Goal: Task Accomplishment & Management: Manage account settings

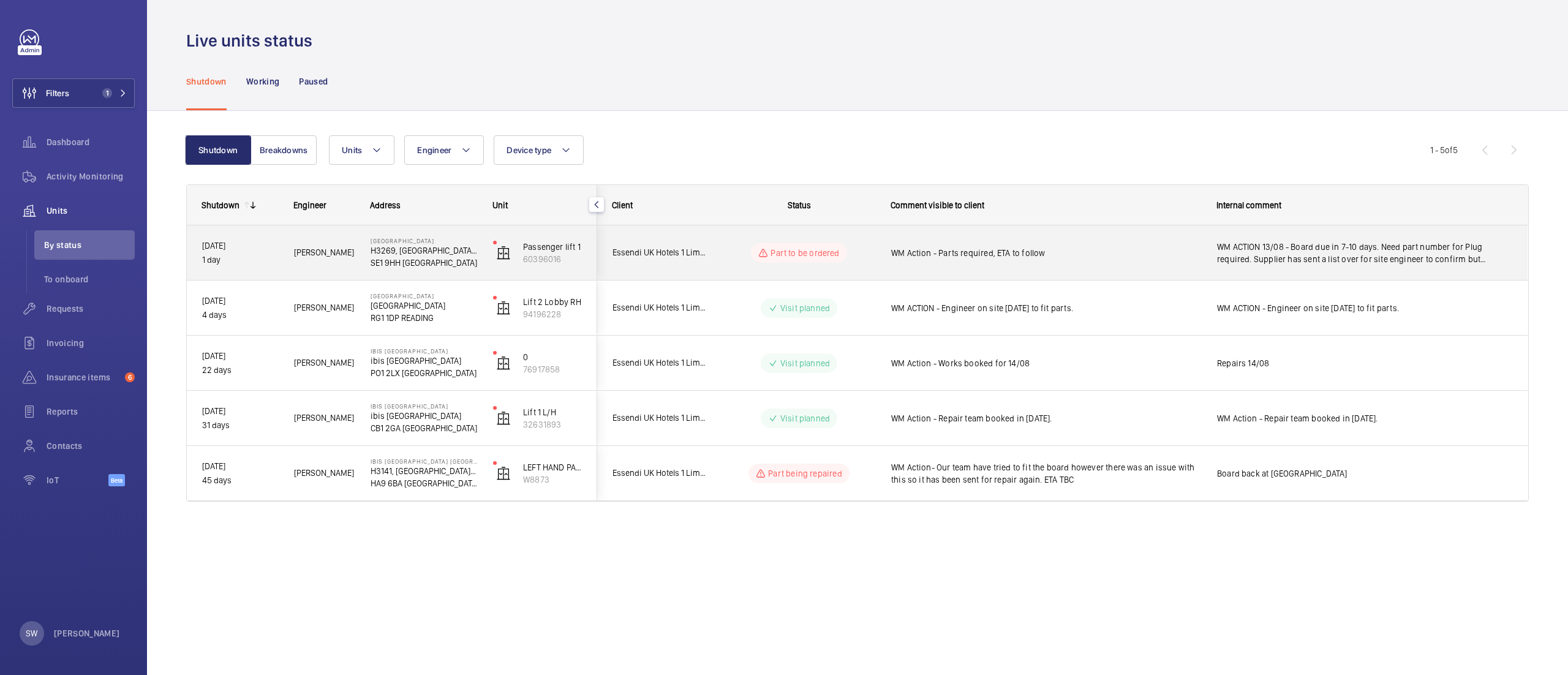
click at [1022, 259] on div "WM Action - Parts required, ETA to follow" at bounding box center [1046, 253] width 310 height 28
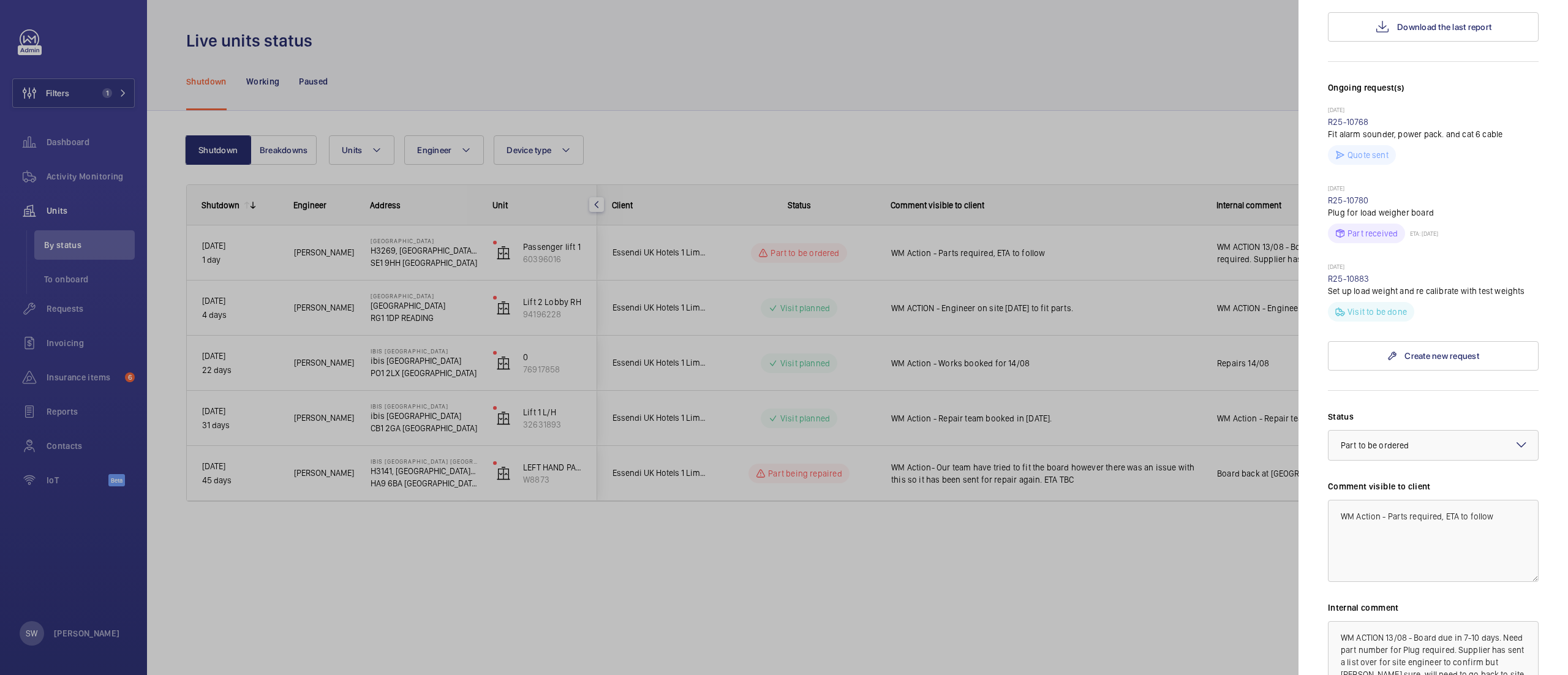
scroll to position [358, 0]
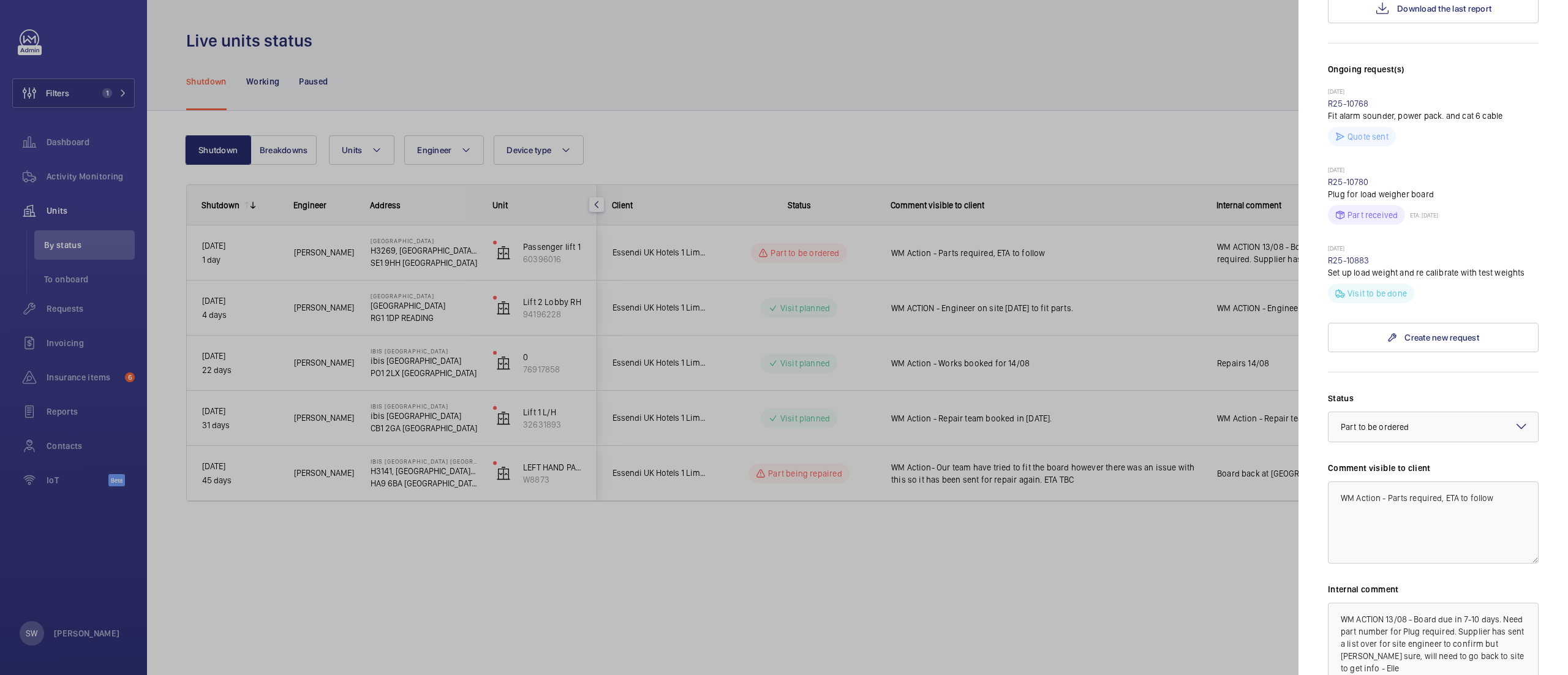
click at [915, 573] on div at bounding box center [784, 337] width 1568 height 675
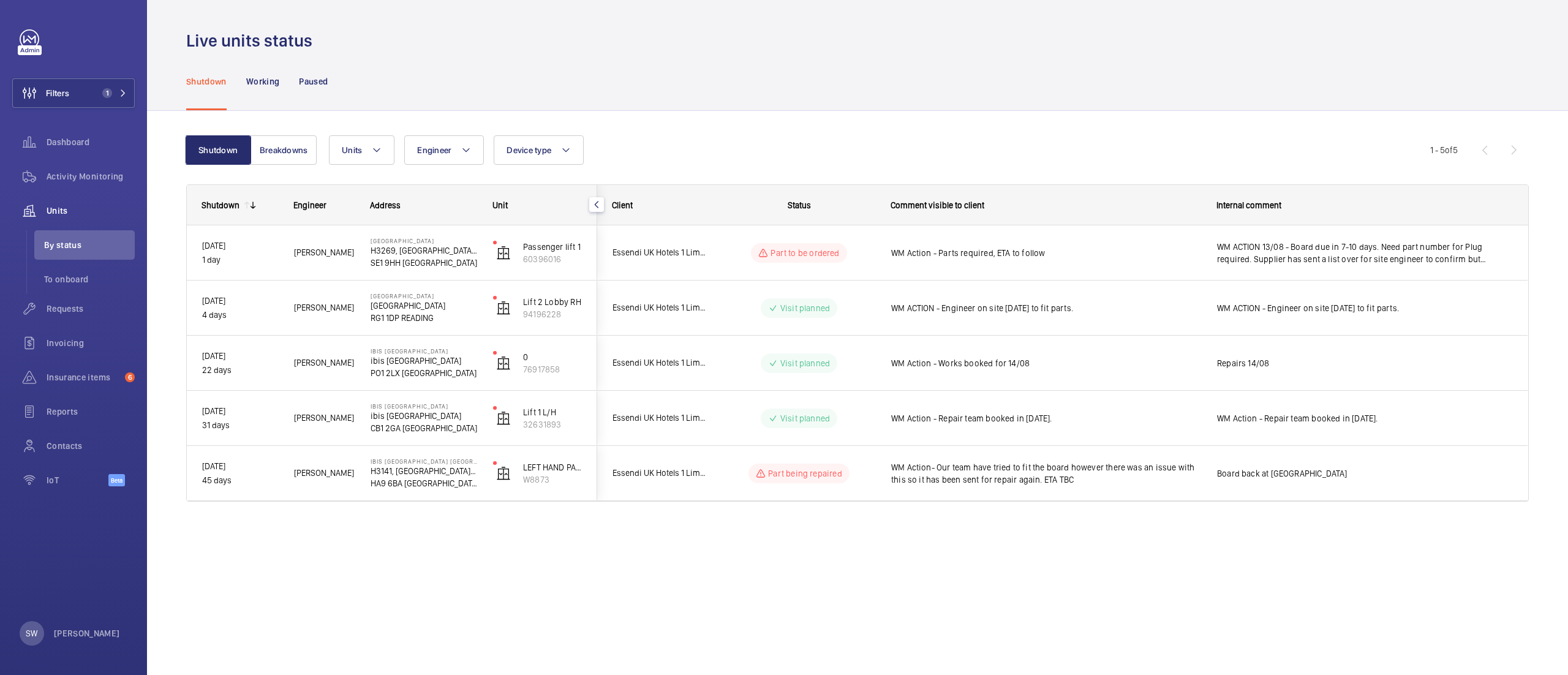
drag, startPoint x: 1055, startPoint y: 480, endPoint x: 1023, endPoint y: 525, distance: 55.2
click at [1023, 525] on div "Shutdown Engineer Address Unit Client" at bounding box center [857, 357] width 1342 height 347
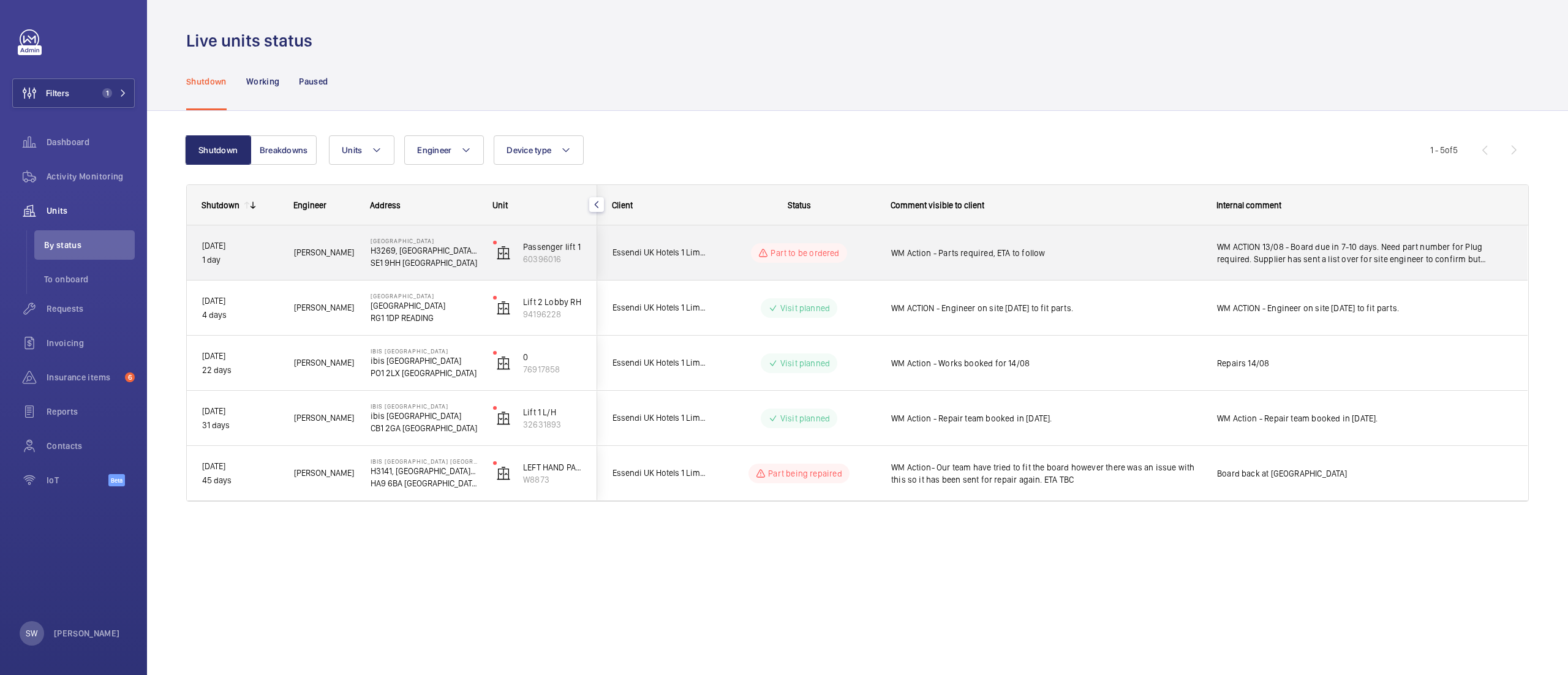
click at [1040, 247] on span "WM Action - Parts required, ETA to follow" at bounding box center [1046, 252] width 310 height 12
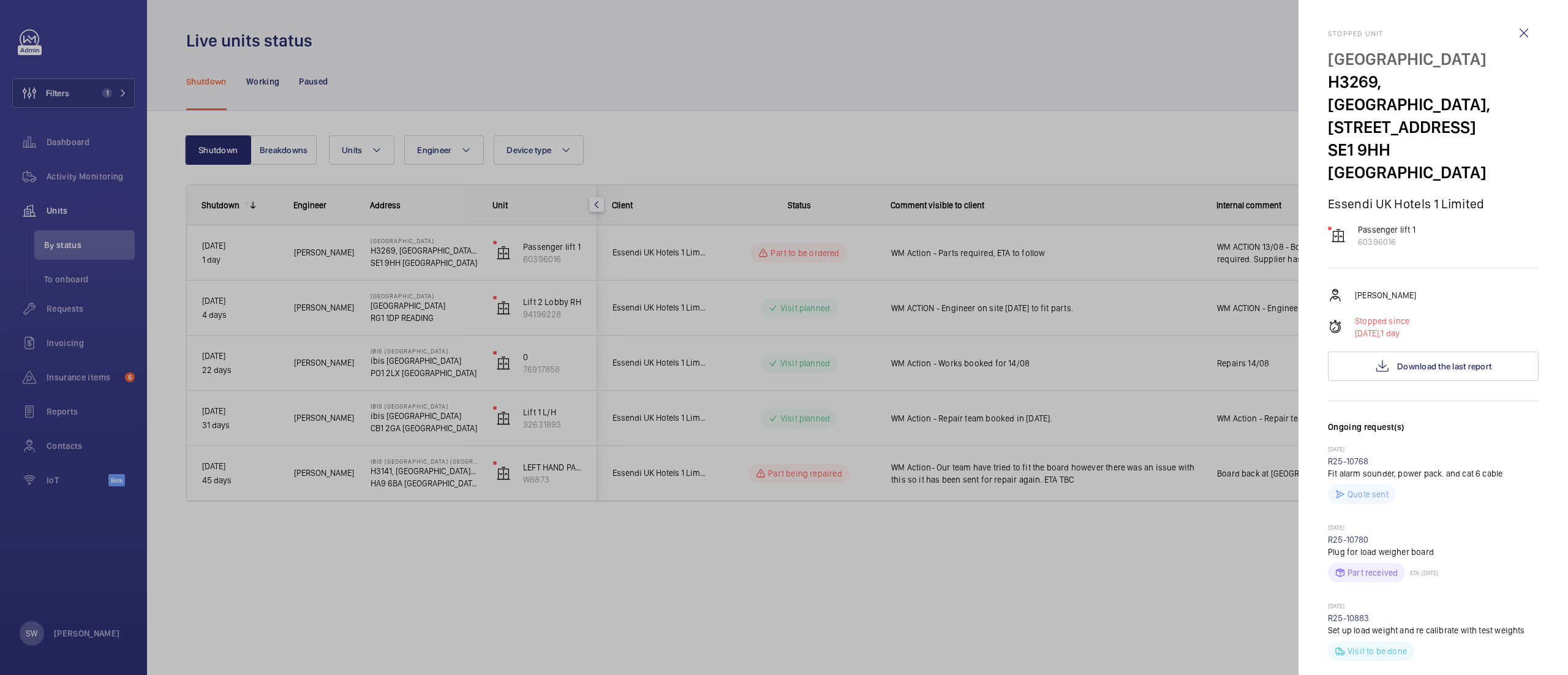
scroll to position [500, 0]
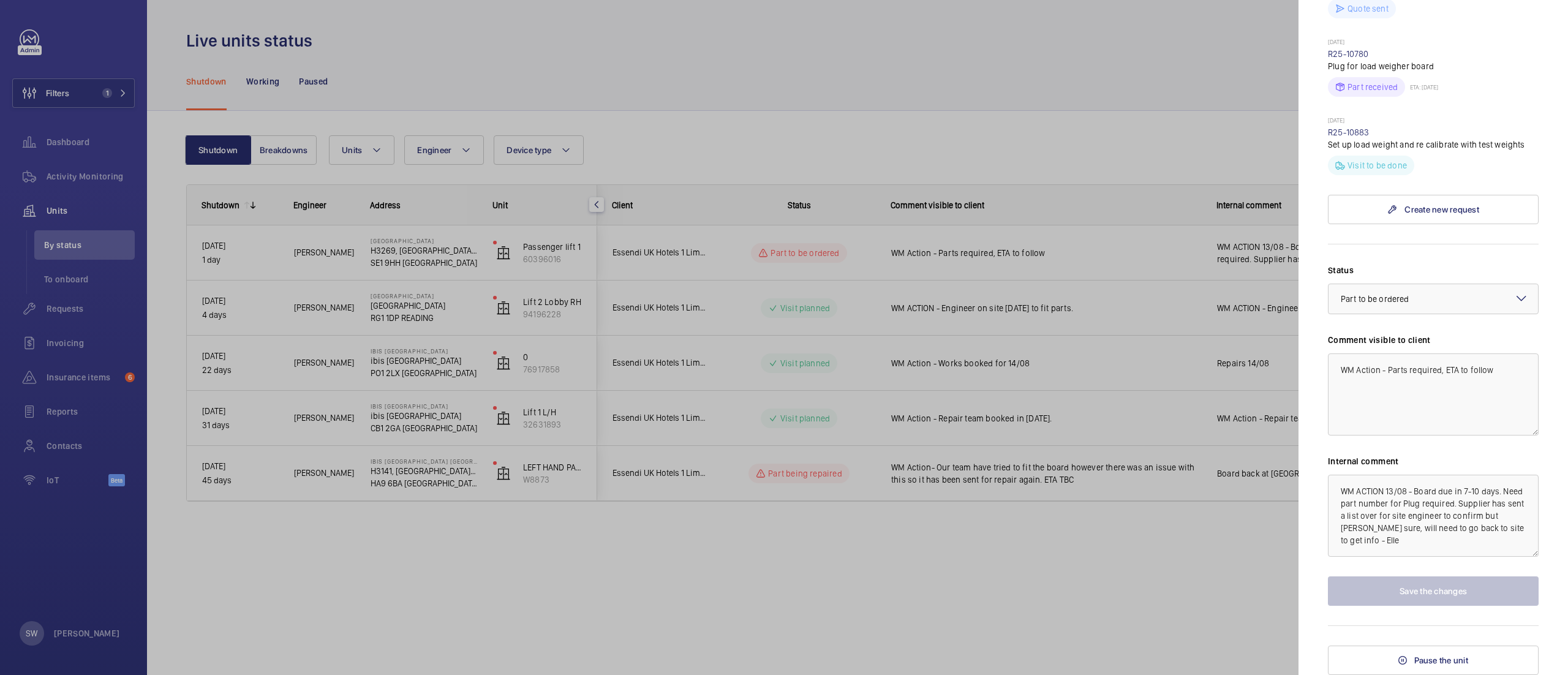
click at [931, 562] on div at bounding box center [784, 337] width 1568 height 675
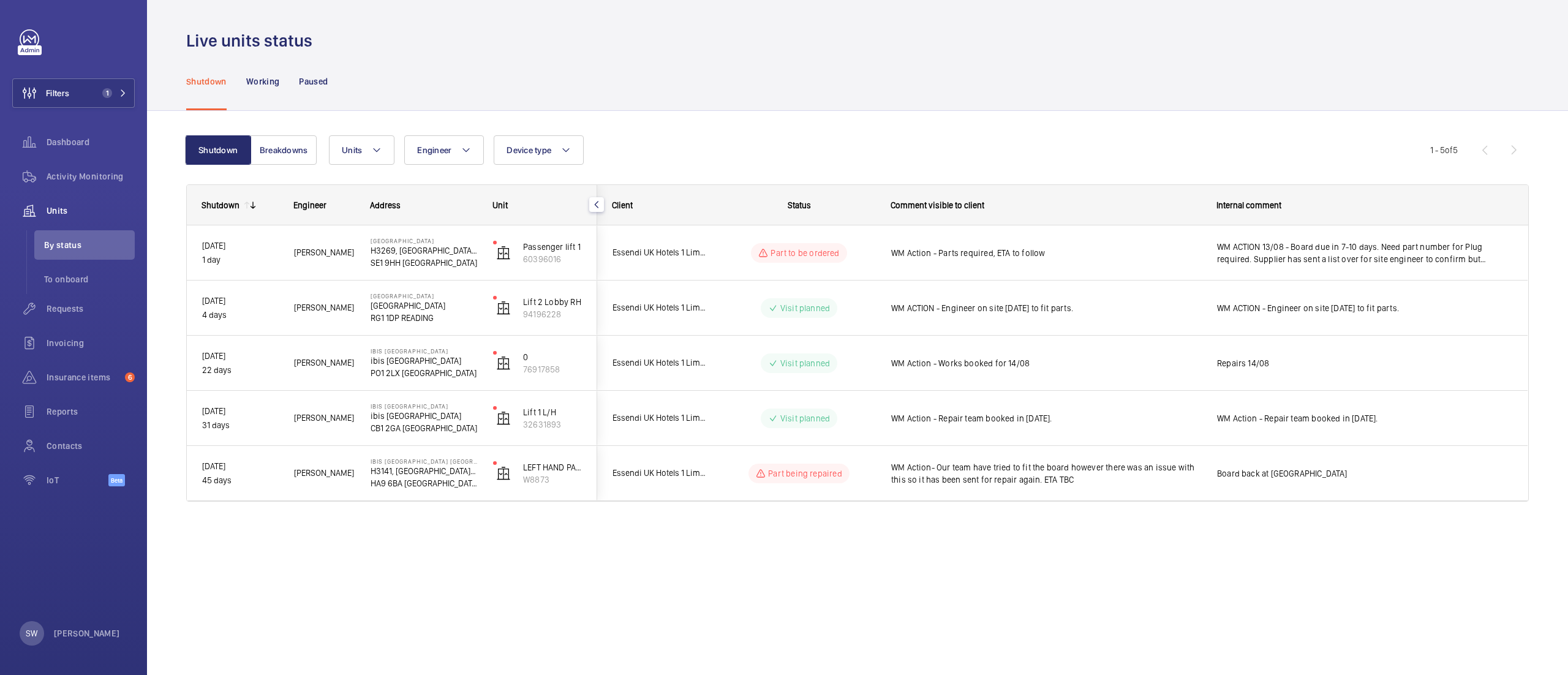
scroll to position [0, 0]
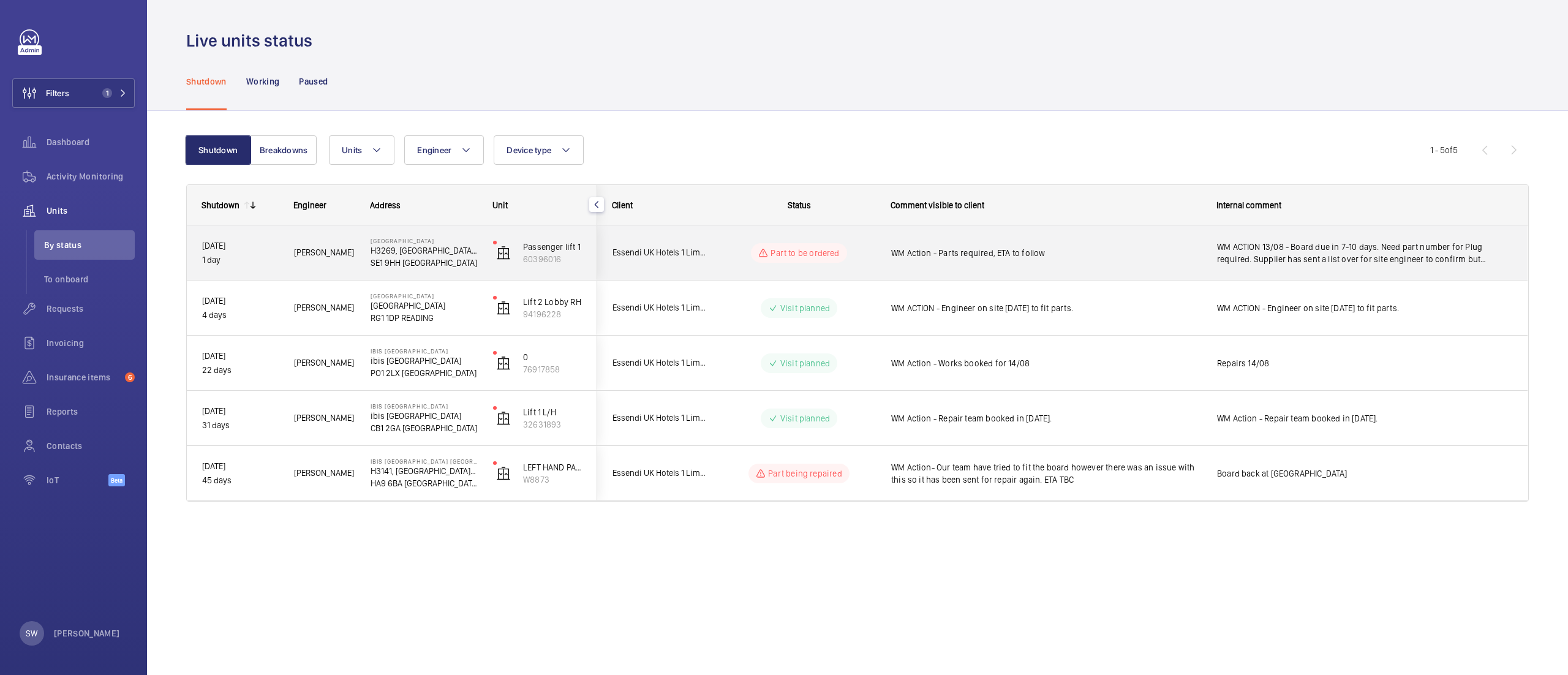
click at [1093, 250] on span "WM Action - Parts required, ETA to follow" at bounding box center [1046, 252] width 310 height 12
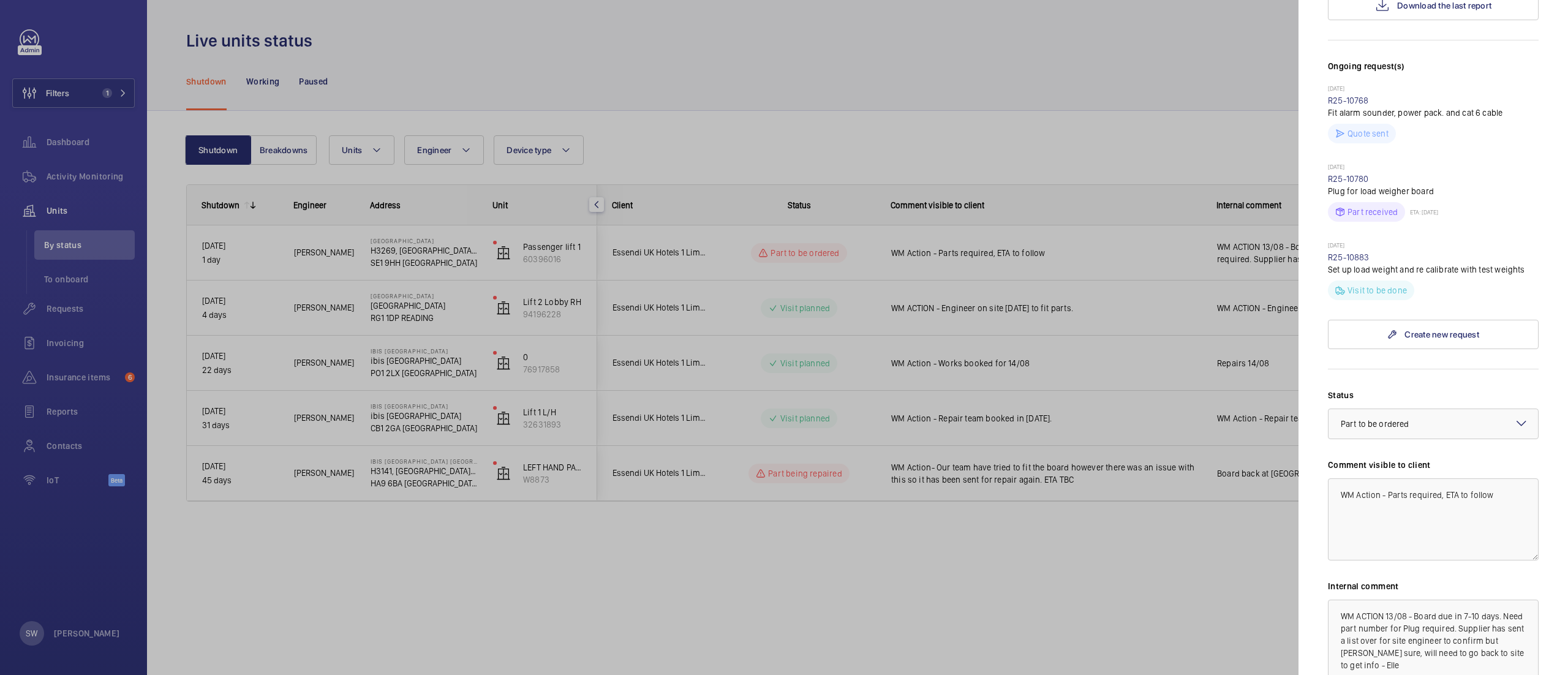
scroll to position [388, 0]
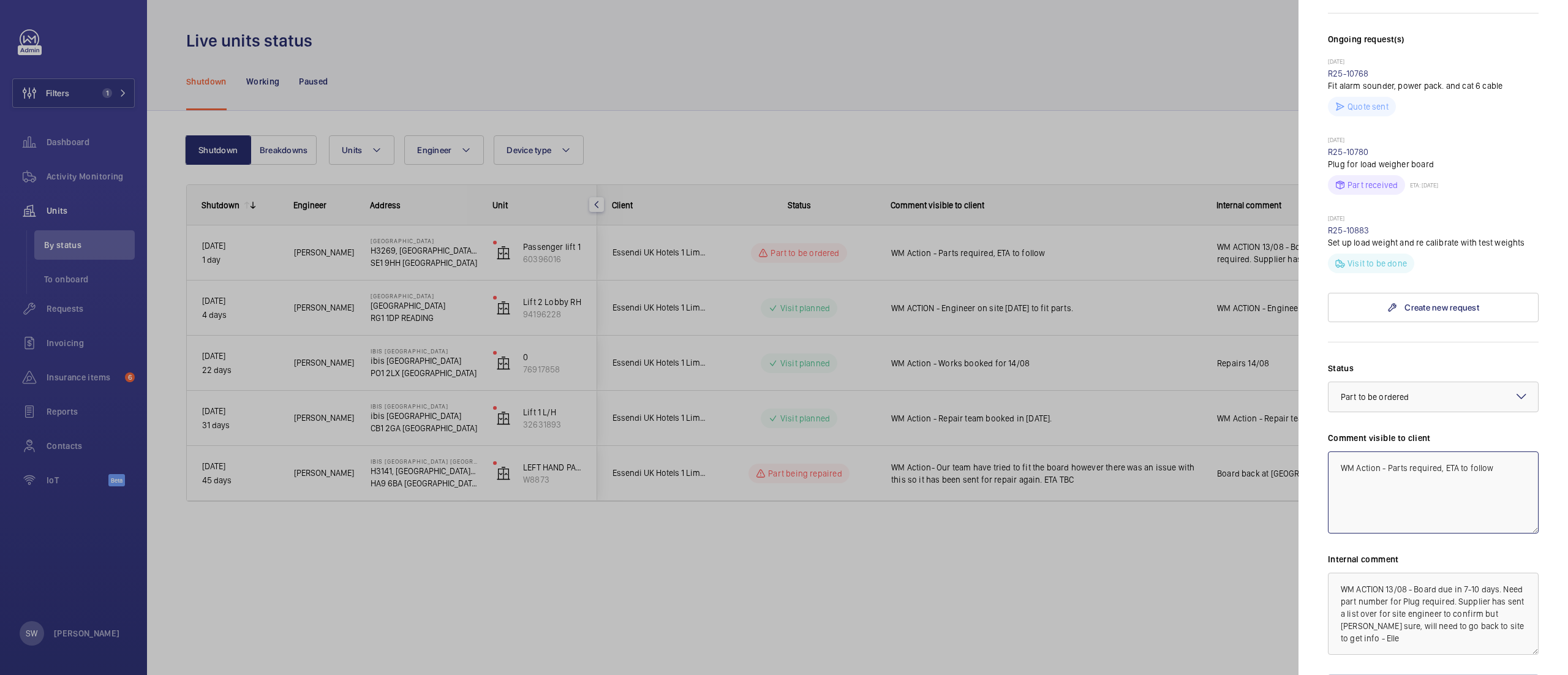
drag, startPoint x: 1506, startPoint y: 487, endPoint x: 1384, endPoint y: 460, distance: 125.0
click at [1385, 468] on textarea "WM Action - Parts required, ETA to follow" at bounding box center [1434, 492] width 211 height 82
click at [1384, 402] on span "Part to be ordered" at bounding box center [1375, 397] width 68 height 10
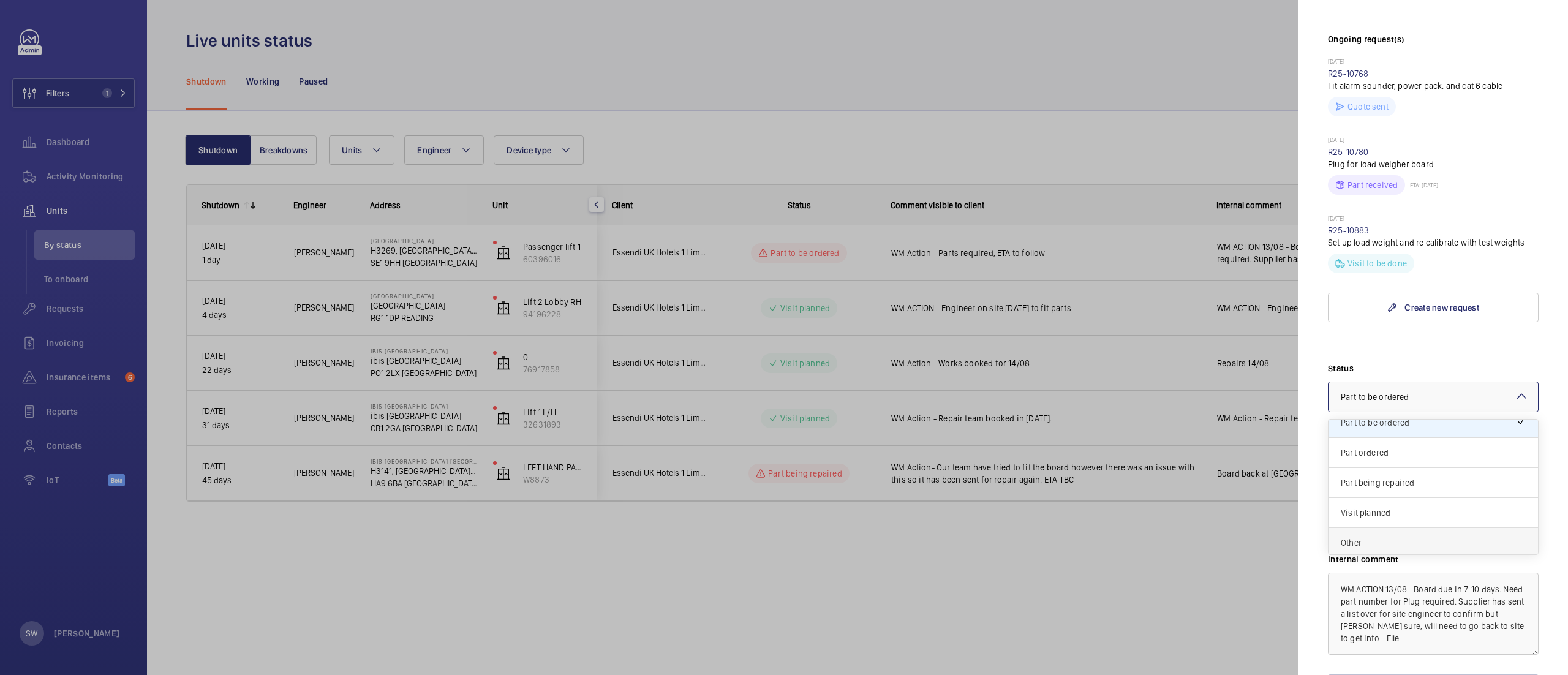
click at [1405, 549] on span "Other" at bounding box center [1433, 542] width 185 height 12
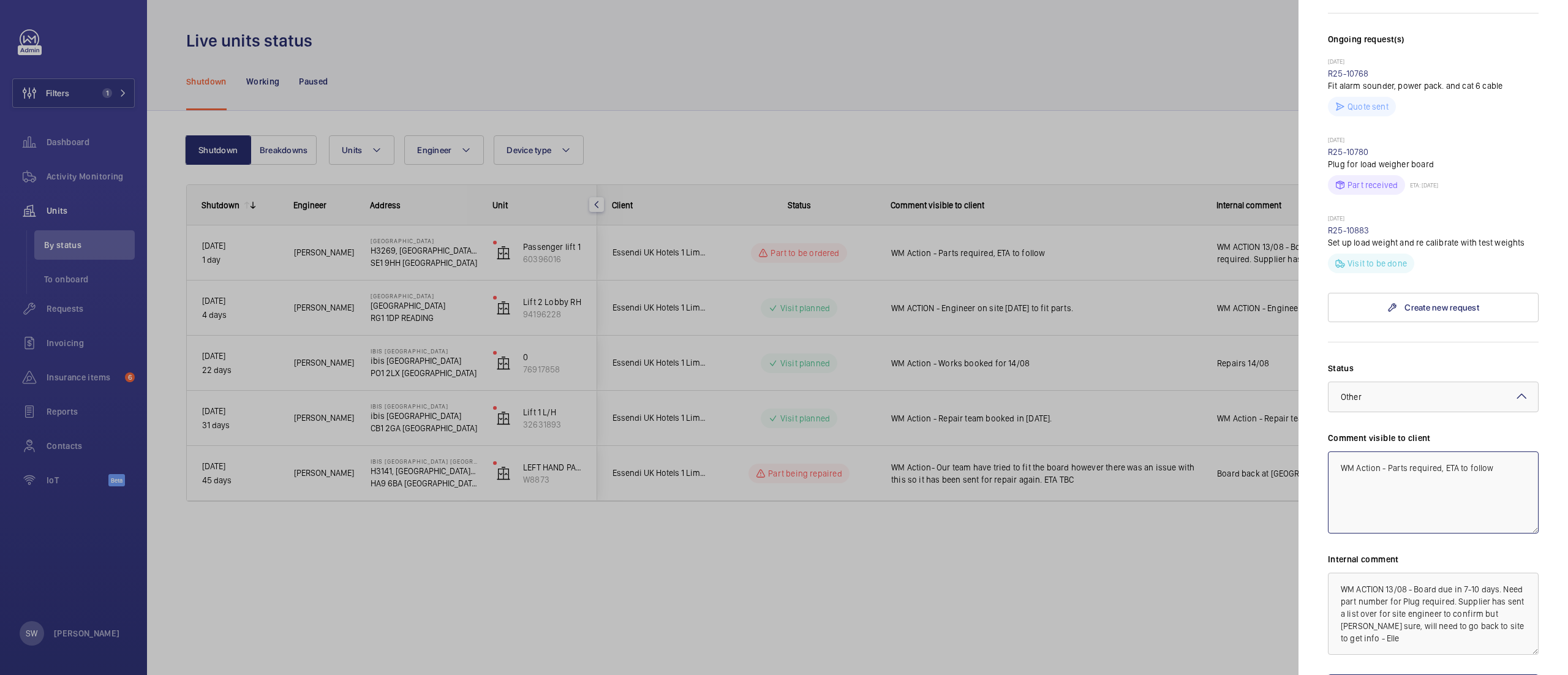
click at [1507, 480] on textarea "WM Action - Parts required, ETA to follow" at bounding box center [1434, 492] width 211 height 82
click at [1506, 482] on textarea "WM Action - Parts required, ETA to follow" at bounding box center [1434, 492] width 211 height 82
drag, startPoint x: 1503, startPoint y: 481, endPoint x: 1388, endPoint y: 483, distance: 115.0
click at [1388, 483] on textarea "WM Action - Parts required, ETA to follow" at bounding box center [1434, 492] width 211 height 82
click at [1492, 142] on p "[DATE]" at bounding box center [1434, 140] width 211 height 10
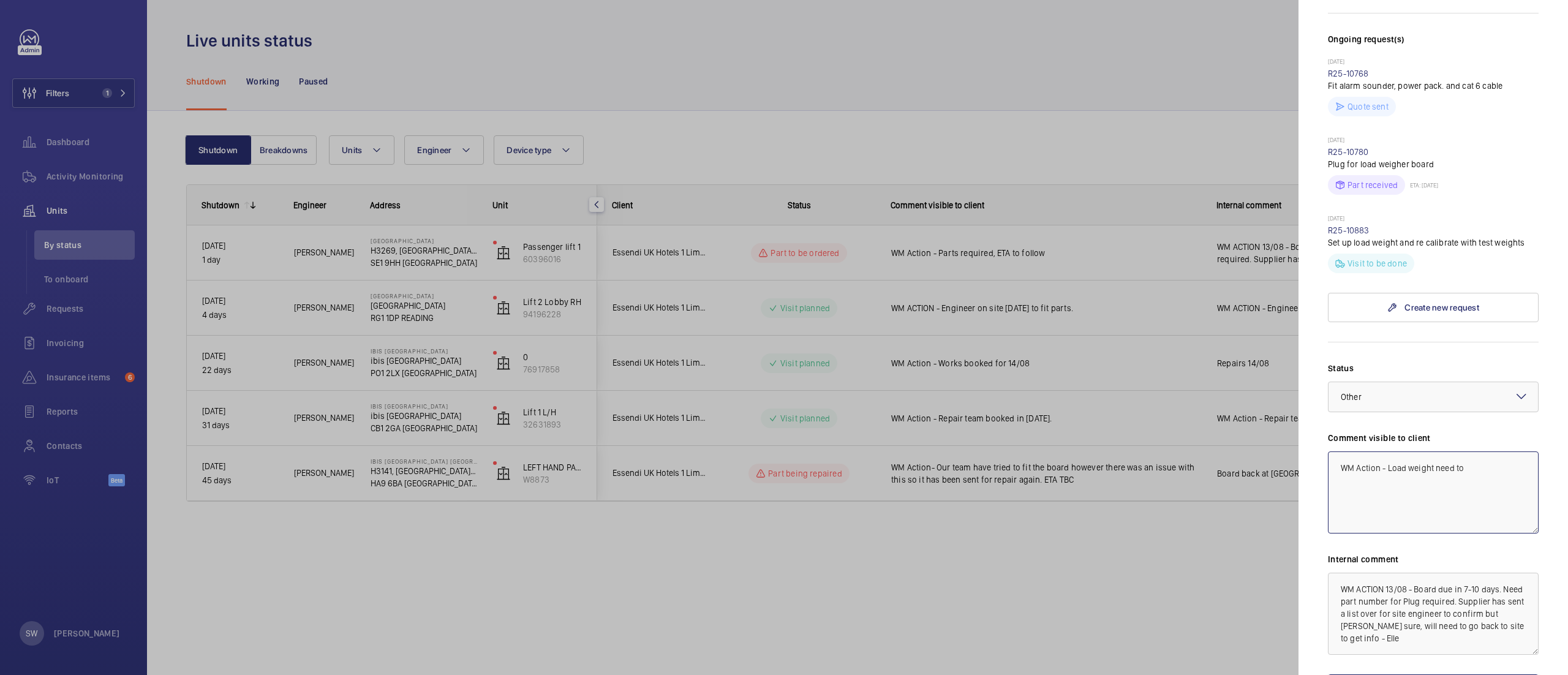
click at [1499, 481] on textarea "WM Action - Load weight need to" at bounding box center [1434, 492] width 211 height 82
drag, startPoint x: 1457, startPoint y: 496, endPoint x: 1265, endPoint y: 446, distance: 198.4
click at [1266, 447] on mat-sidenav-container "Filters 1 Dashboard Activity Monitoring Units By status To onboard Requests Inv…" at bounding box center [784, 337] width 1568 height 675
type textarea "WM Action - Test weights requirded to recalibrate load weigher."
drag, startPoint x: 1490, startPoint y: 658, endPoint x: 1252, endPoint y: 577, distance: 251.4
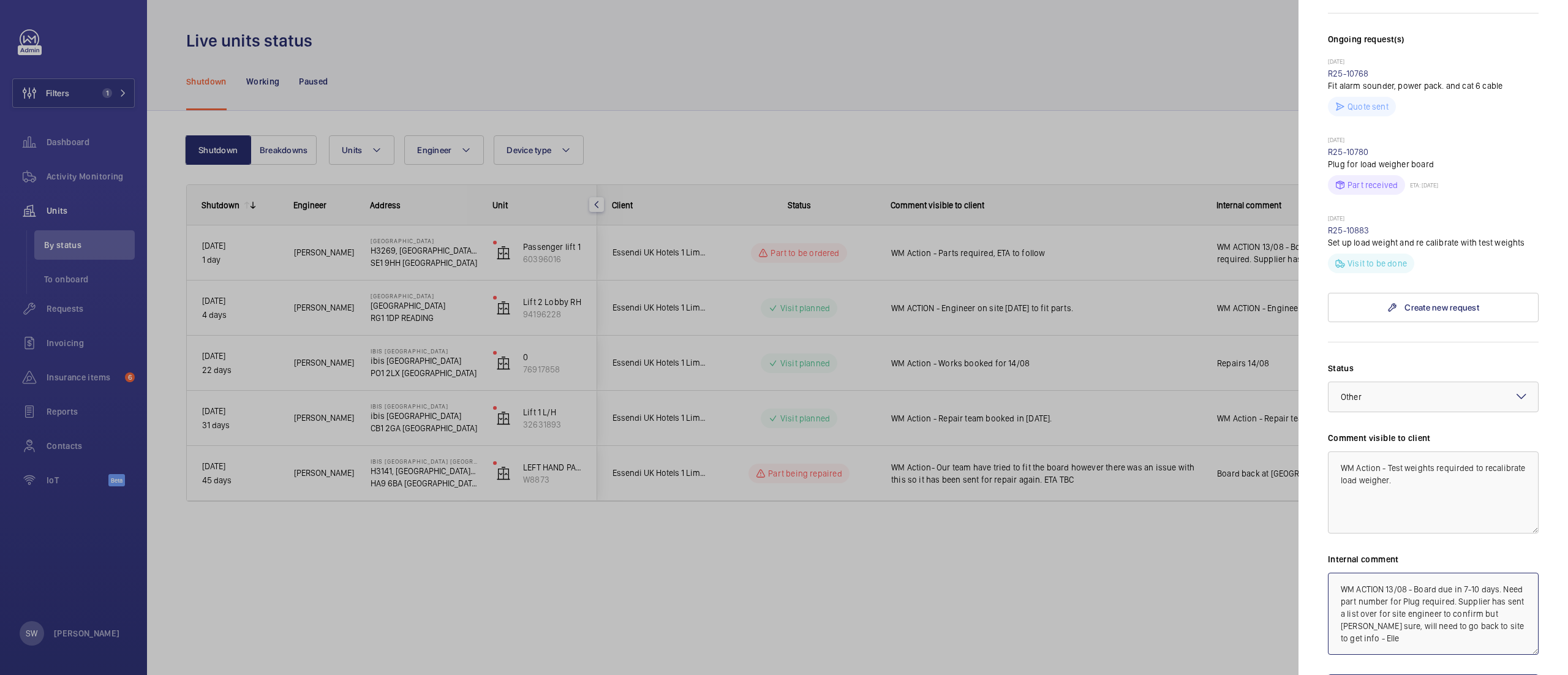
click at [1252, 577] on mat-sidenav-container "Filters 1 Dashboard Activity Monitoring Units By status To onboard Requests Inv…" at bounding box center [784, 337] width 1568 height 675
paste textarea "ction - Test weights requirded to recalibrate load weigher."
type textarea "WM Action - Test weights requirded to recalibrate load weigher."
click at [82, 95] on div at bounding box center [784, 337] width 1568 height 675
click at [1458, 491] on textarea "WM Action - Test weights requirded to recalibrate load weigher." at bounding box center [1434, 492] width 211 height 82
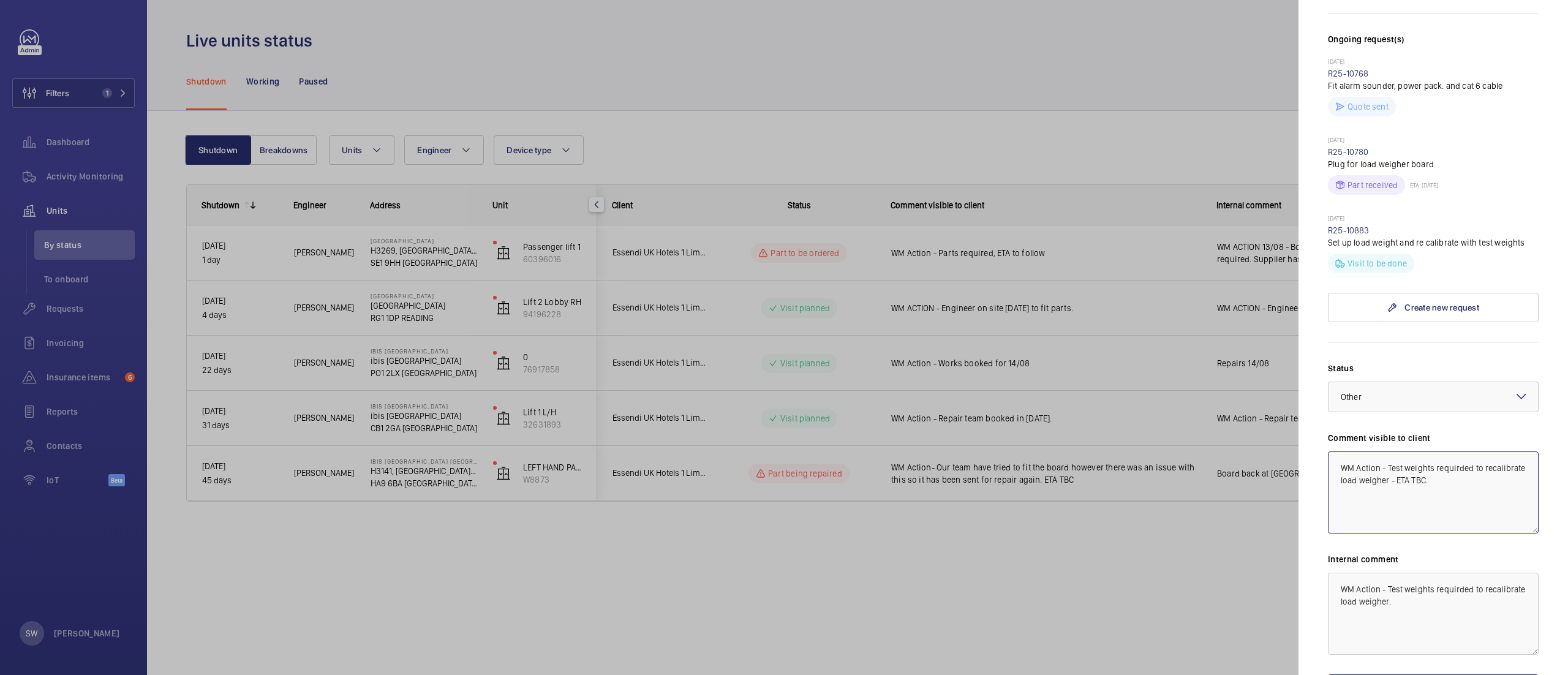
drag, startPoint x: 1509, startPoint y: 498, endPoint x: 1160, endPoint y: 460, distance: 351.1
click at [1160, 460] on mat-sidenav-container "Filters 1 Dashboard Activity Monitoring Units By status To onboard Requests Inv…" at bounding box center [784, 337] width 1568 height 675
type textarea "WM Action - Test weights requirded to recalibrate load weigher - ETA TBC."
drag, startPoint x: 1455, startPoint y: 619, endPoint x: 1183, endPoint y: 566, distance: 277.1
click at [1183, 566] on mat-sidenav-container "Filters 1 Dashboard Activity Monitoring Units By status To onboard Requests Inv…" at bounding box center [784, 337] width 1568 height 675
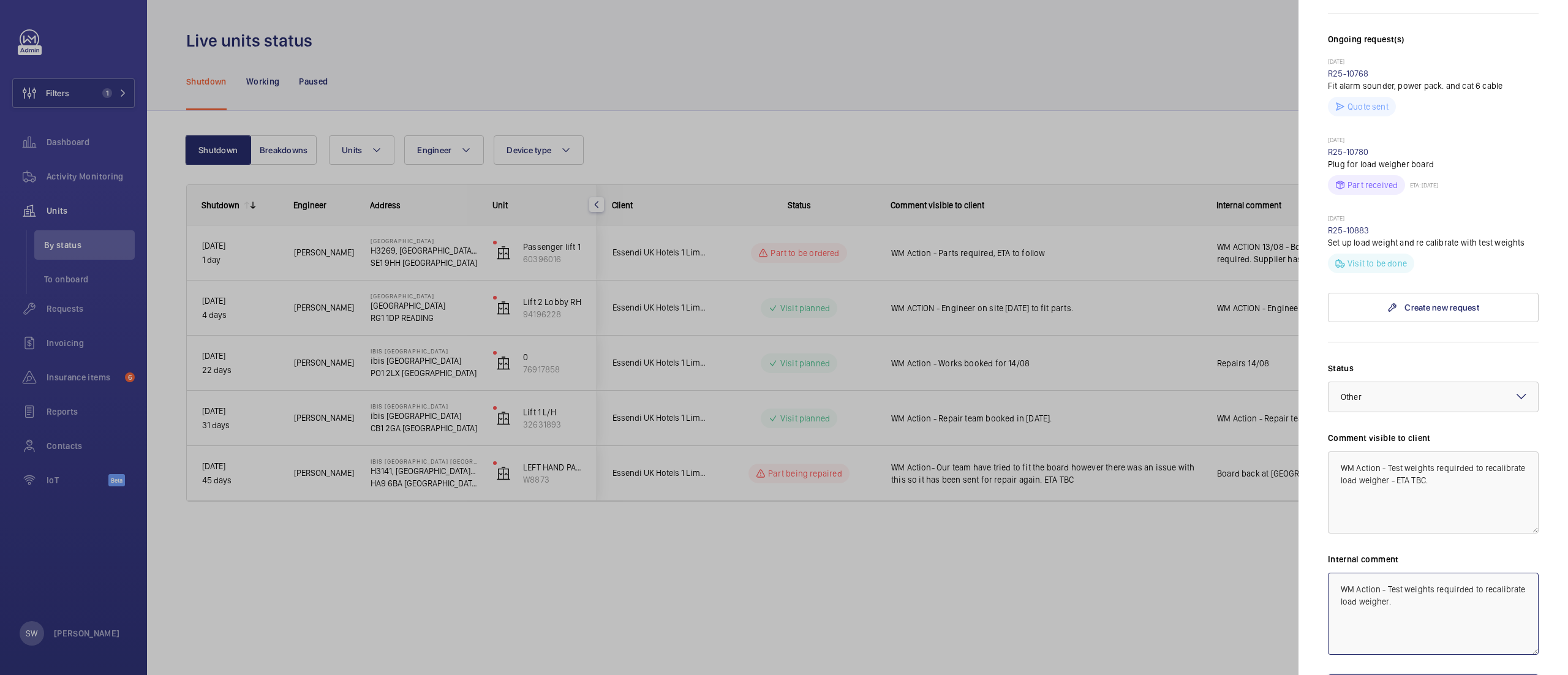
paste textarea "- ETA TBC"
type textarea "WM Action - Test weights requirded to recalibrate load weigher - ETA TBC."
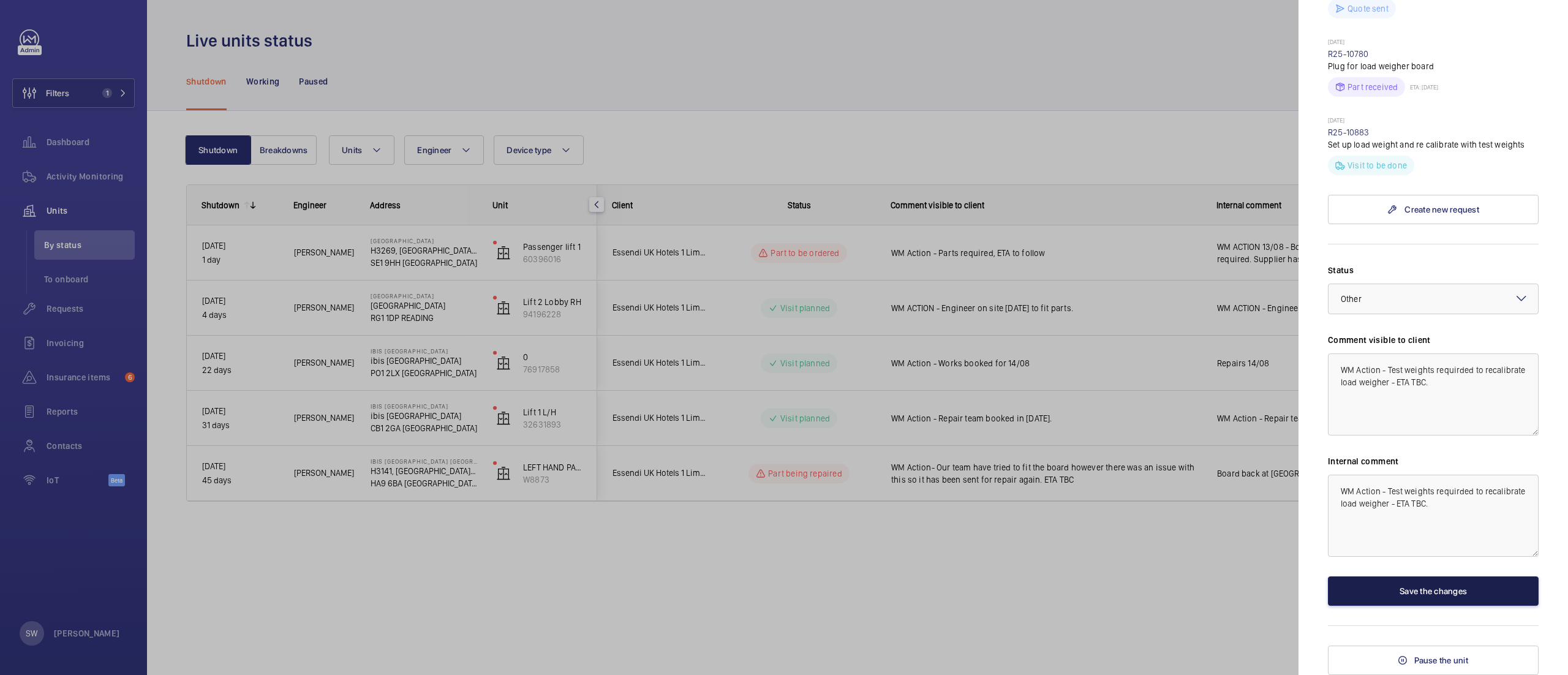
click at [1433, 590] on button "Save the changes" at bounding box center [1434, 591] width 211 height 30
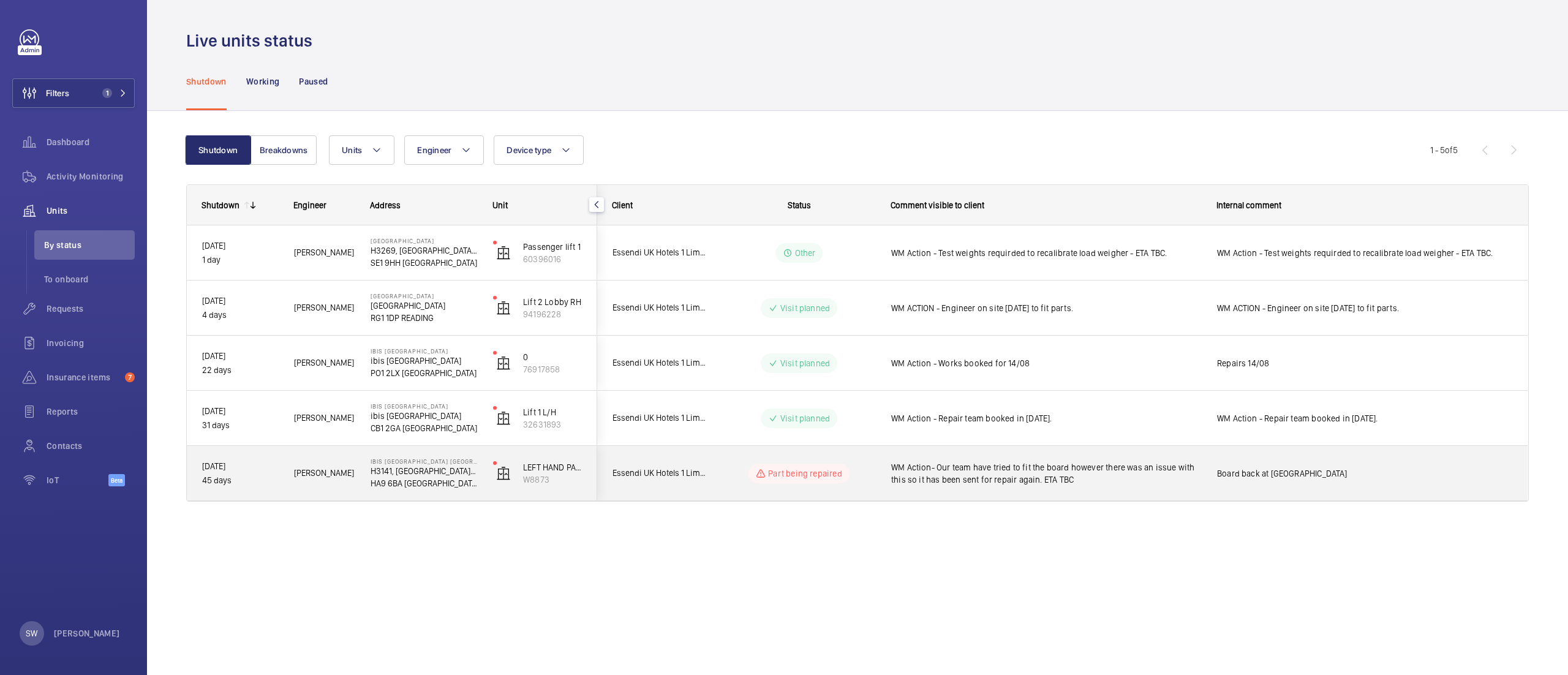
click at [1090, 474] on span "WM Action- Our team have tried to fit the board however there was an issue with…" at bounding box center [1046, 473] width 310 height 25
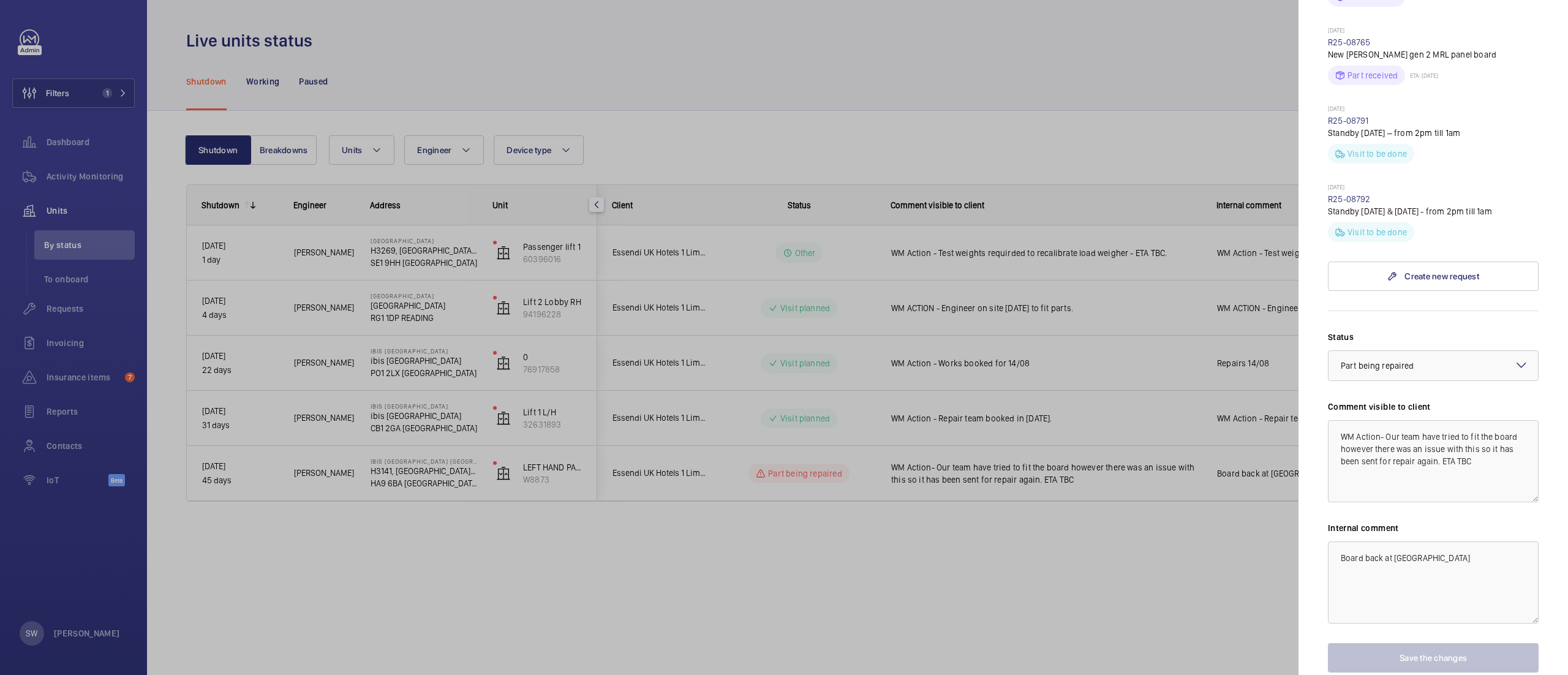
scroll to position [621, 0]
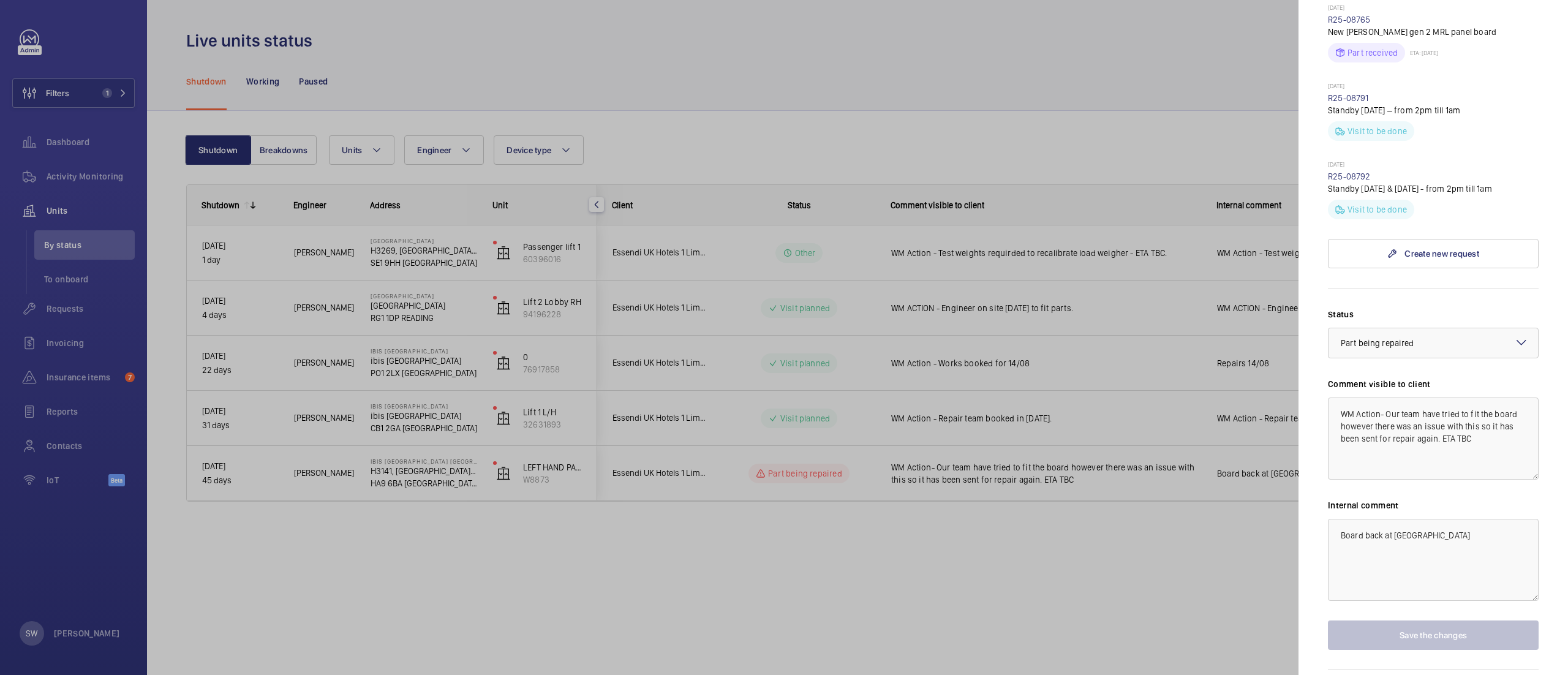
click at [1095, 598] on div at bounding box center [784, 337] width 1568 height 675
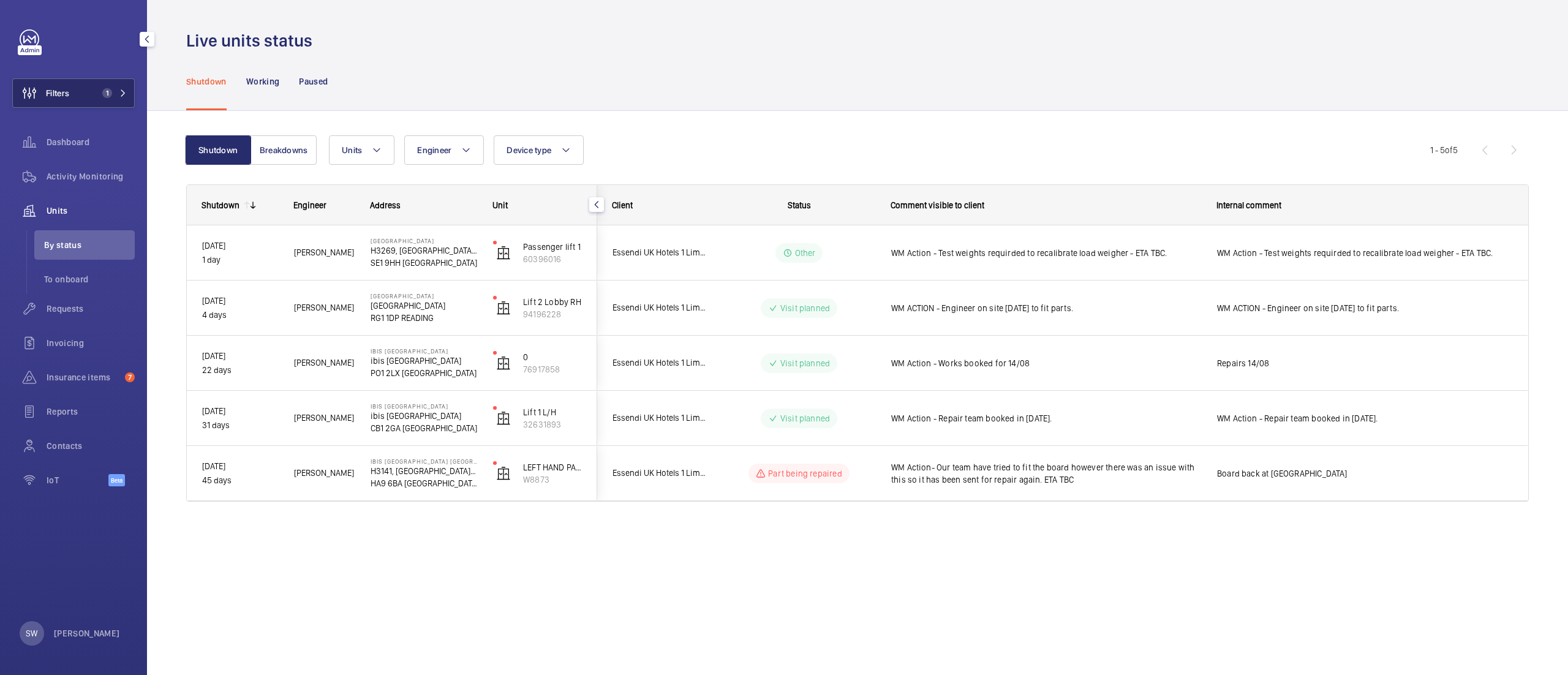
click at [91, 97] on button "Filters 1" at bounding box center [73, 94] width 123 height 30
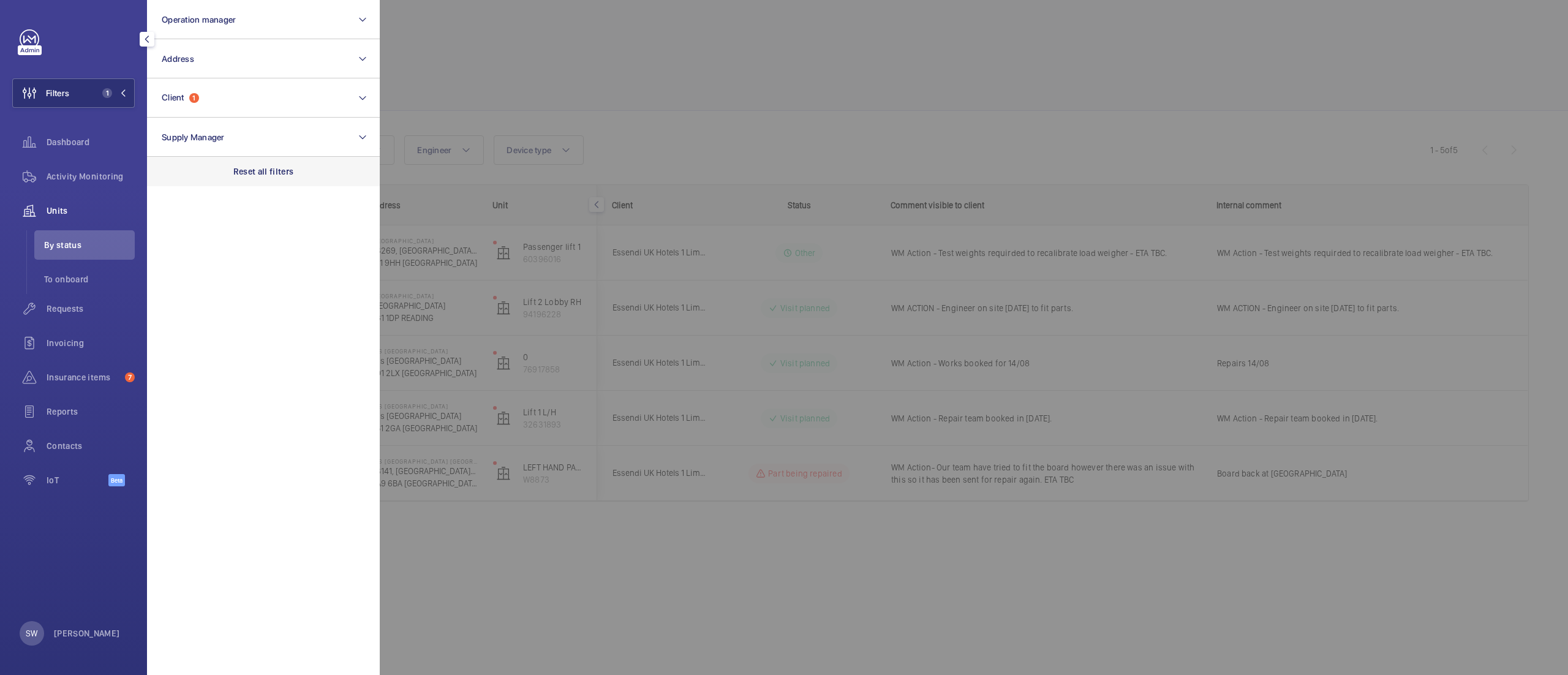
click at [312, 159] on div "Reset all filters" at bounding box center [263, 172] width 232 height 30
click at [238, 83] on button "Client" at bounding box center [263, 98] width 232 height 39
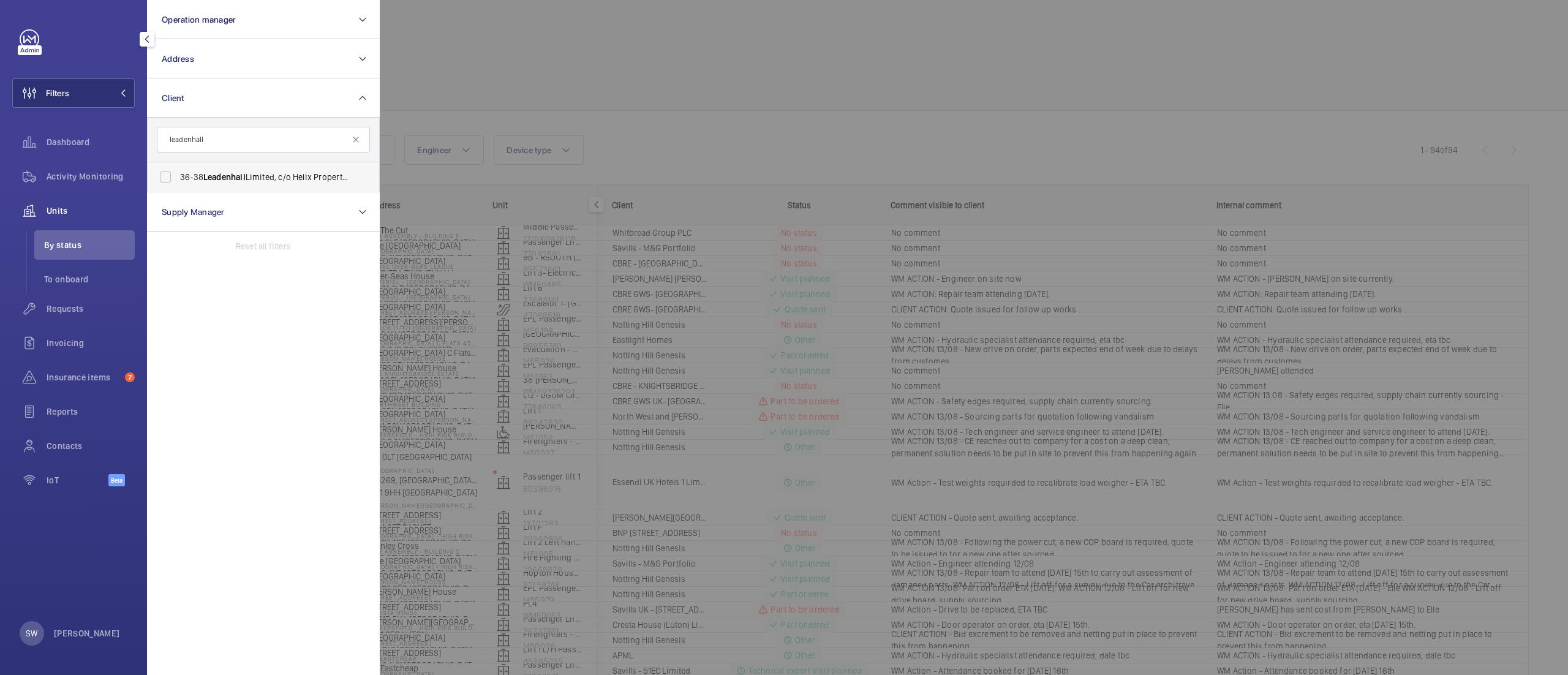
type input "leadenhall"
click at [235, 180] on span "Leadenhall" at bounding box center [224, 177] width 42 height 10
click at [178, 180] on input "36-38 Leadenhall Limited, c/o Helix Property Advisors" at bounding box center [165, 177] width 25 height 25
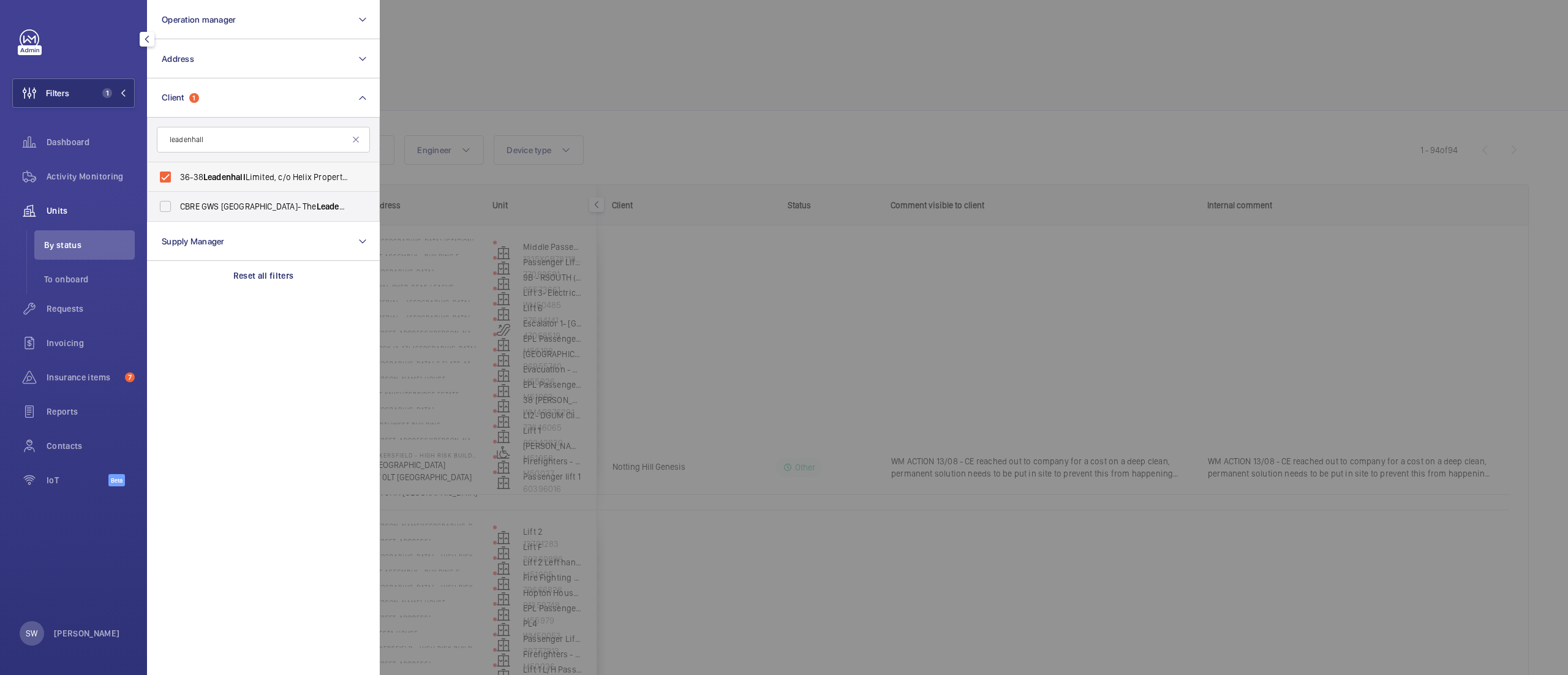
click at [235, 170] on label "36-38 Leadenhall Limited, c/o Helix Property Advisors" at bounding box center [254, 177] width 213 height 30
click at [178, 170] on input "36-38 Leadenhall Limited, c/o Helix Property Advisors" at bounding box center [165, 177] width 25 height 25
checkbox input "false"
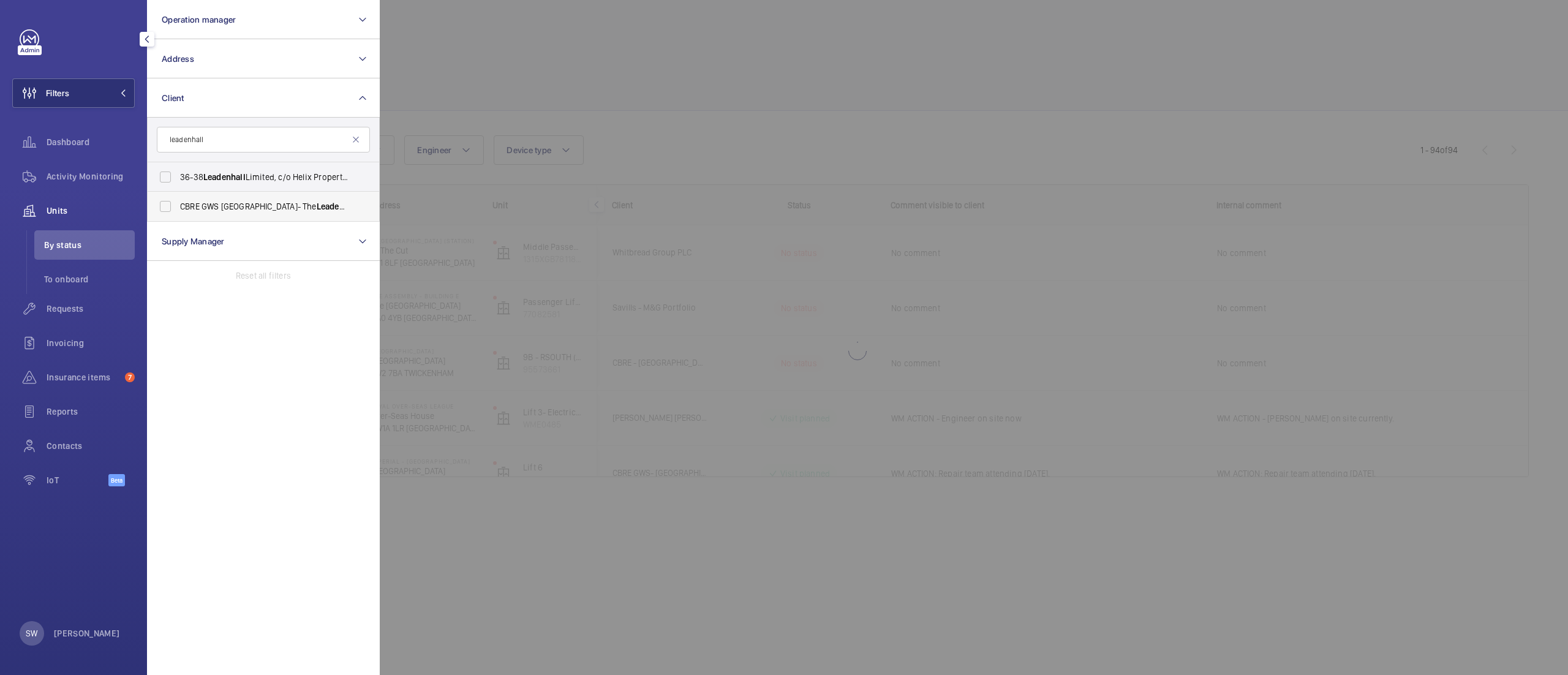
click at [235, 204] on span "CBRE GWS UK- The Leadenhall Eastern Estate" at bounding box center [264, 206] width 169 height 12
click at [178, 204] on input "CBRE GWS UK- The Leadenhall Eastern Estate" at bounding box center [165, 206] width 25 height 25
checkbox input "true"
click at [79, 315] on div "Requests" at bounding box center [73, 309] width 123 height 30
click at [742, 94] on div at bounding box center [1163, 337] width 1568 height 675
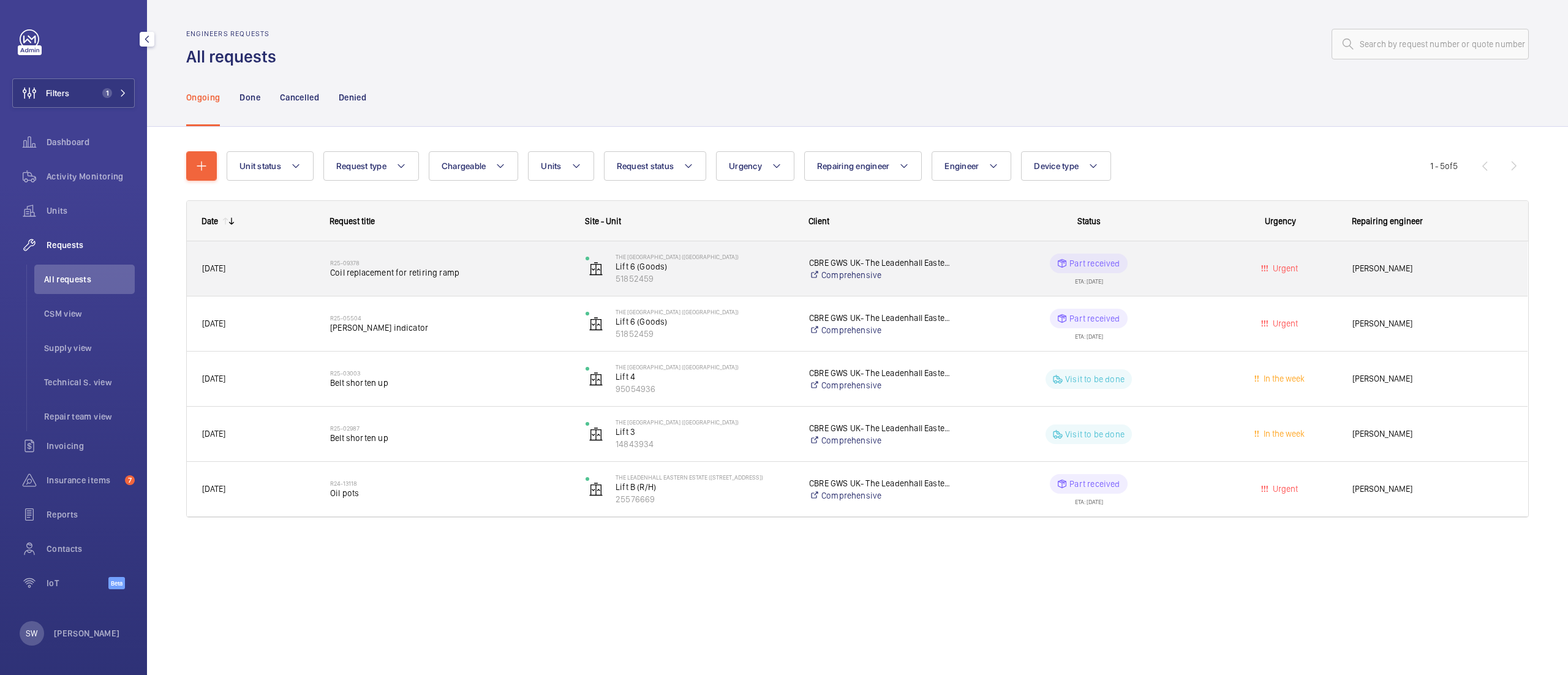
click at [522, 275] on span "Coil replacement for retiring ramp" at bounding box center [449, 273] width 239 height 12
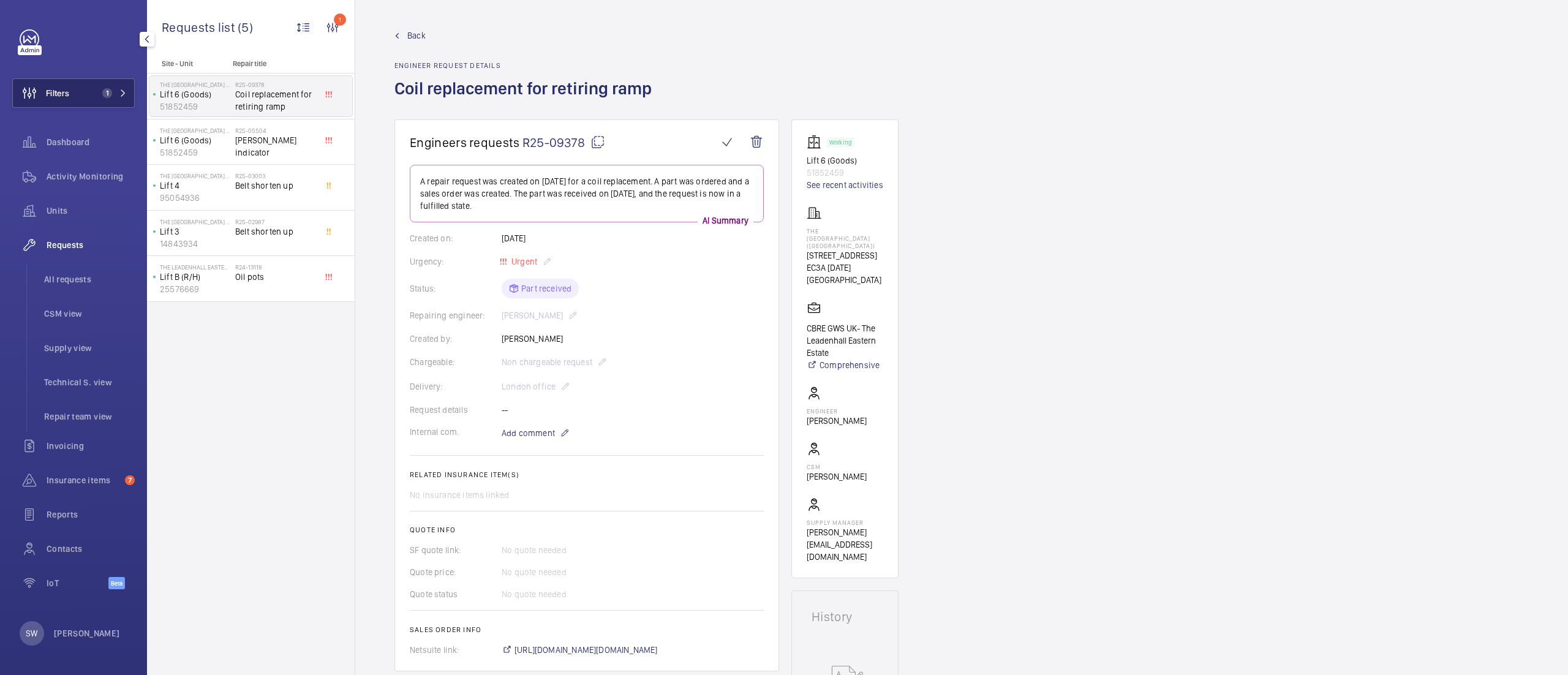
click at [76, 93] on button "Filters 1" at bounding box center [73, 94] width 123 height 30
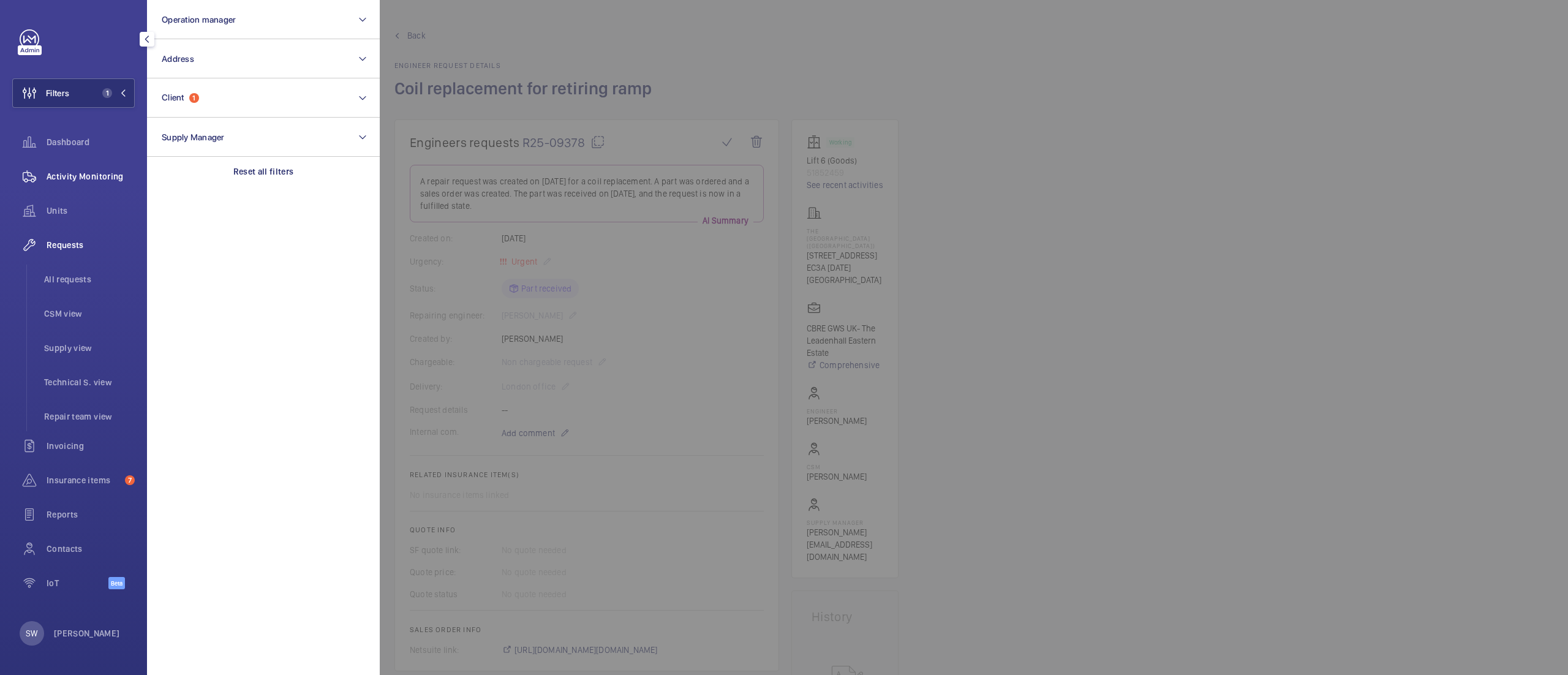
click at [89, 176] on span "Activity Monitoring" at bounding box center [91, 176] width 88 height 12
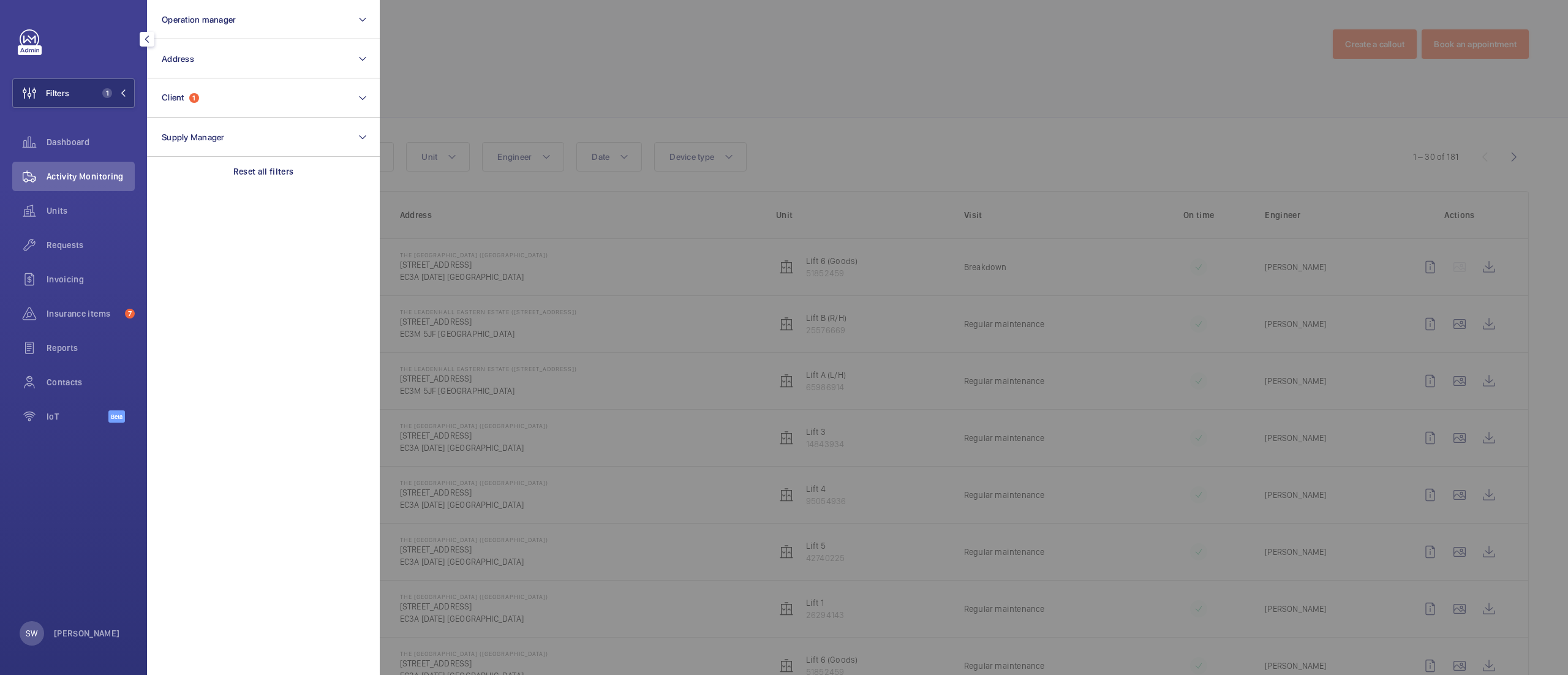
click at [954, 117] on div at bounding box center [1163, 337] width 1568 height 675
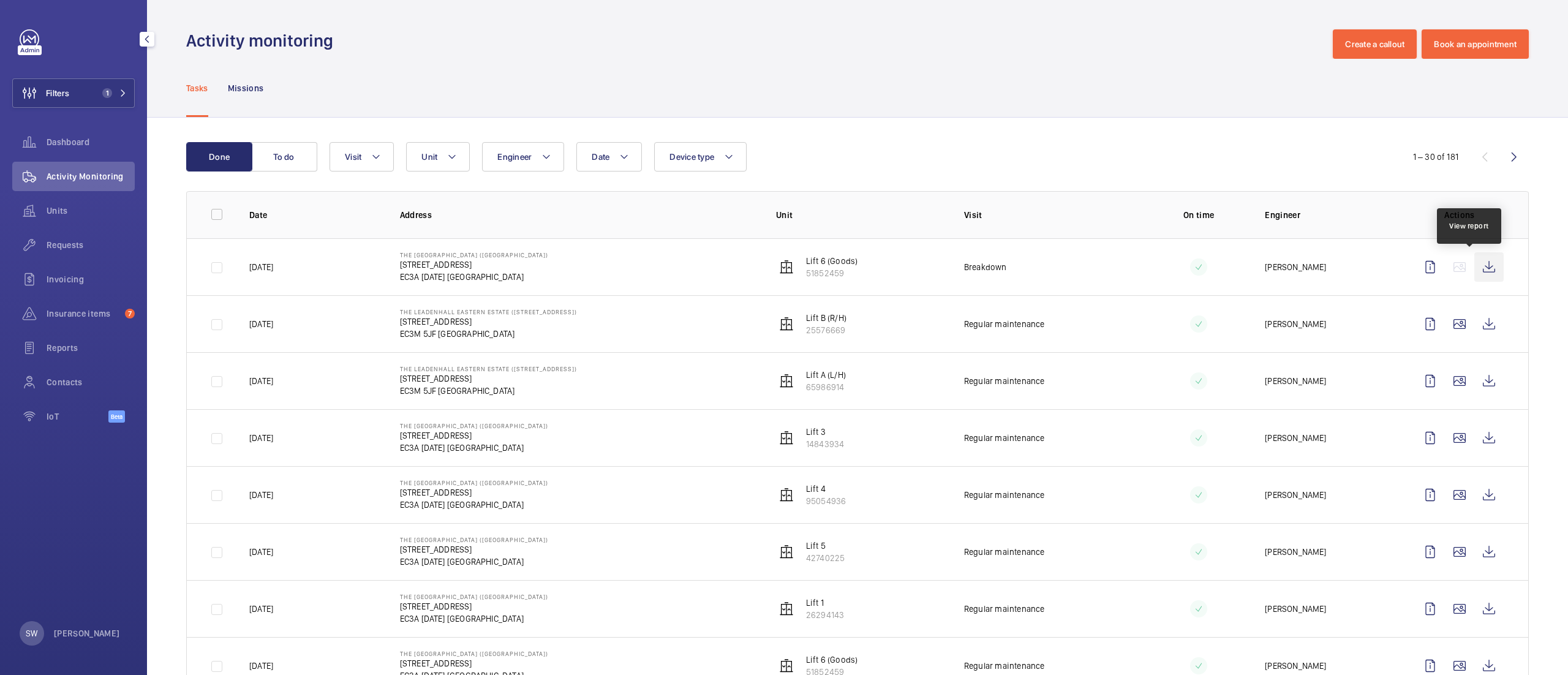
click at [1478, 259] on wm-front-icon-button at bounding box center [1489, 267] width 30 height 30
click at [91, 81] on button "Filters 1" at bounding box center [73, 94] width 123 height 30
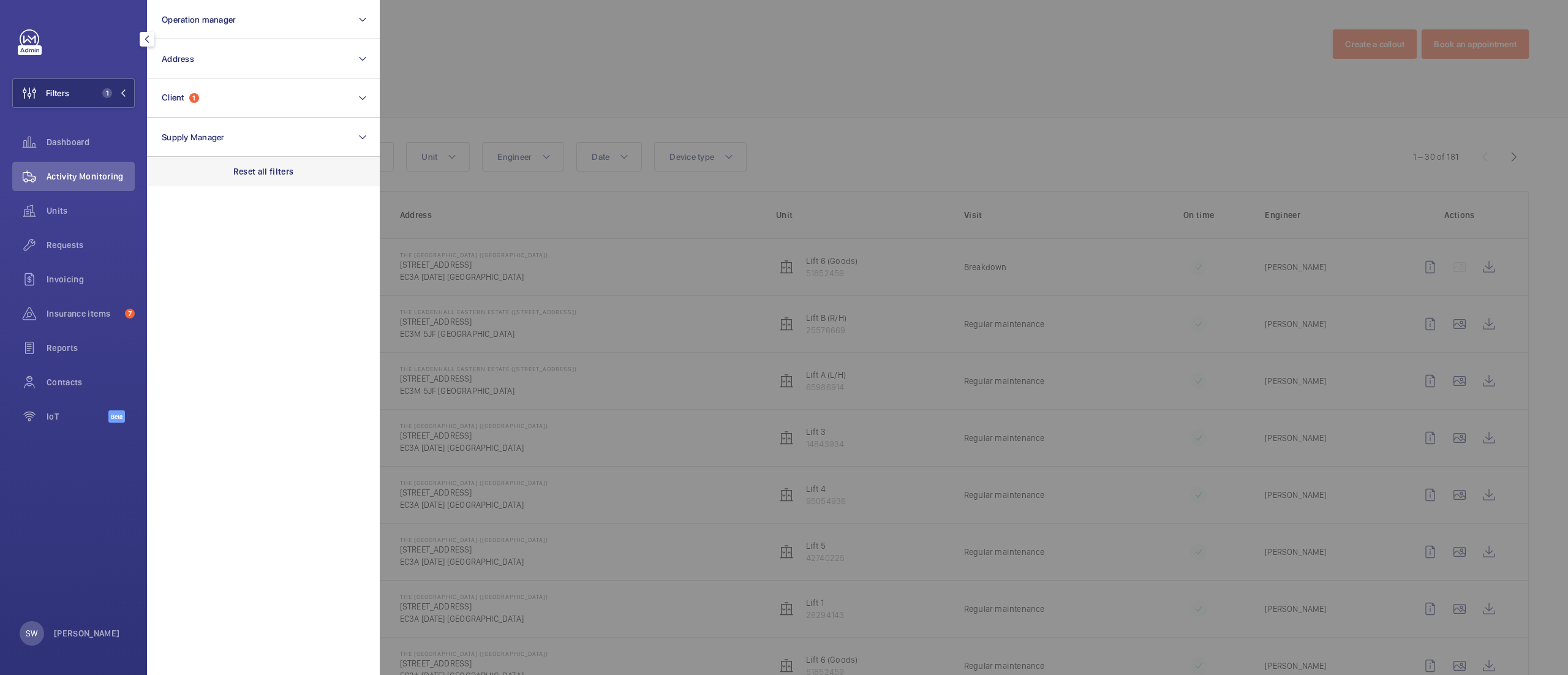
click at [330, 177] on div "Reset all filters" at bounding box center [263, 172] width 232 height 30
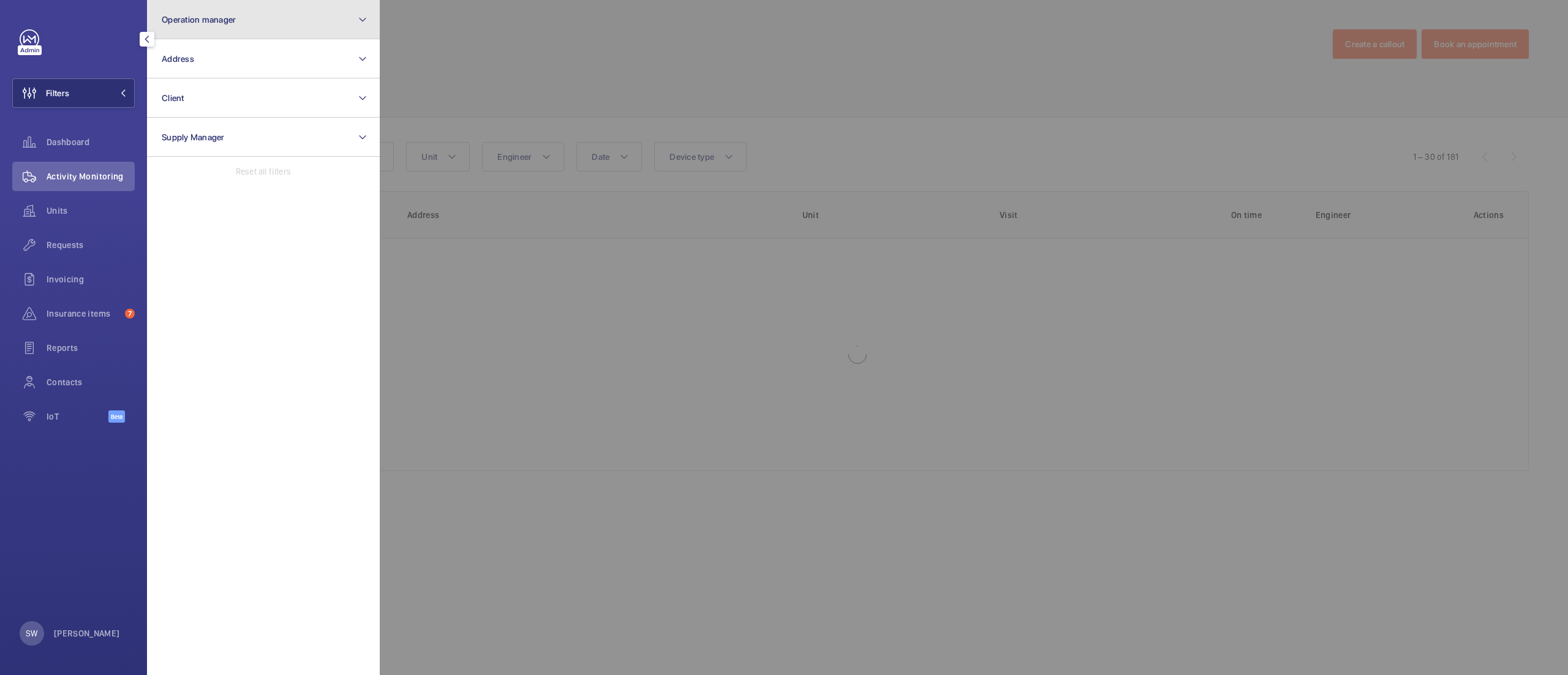
click at [235, 27] on button "Operation manager" at bounding box center [263, 19] width 232 height 39
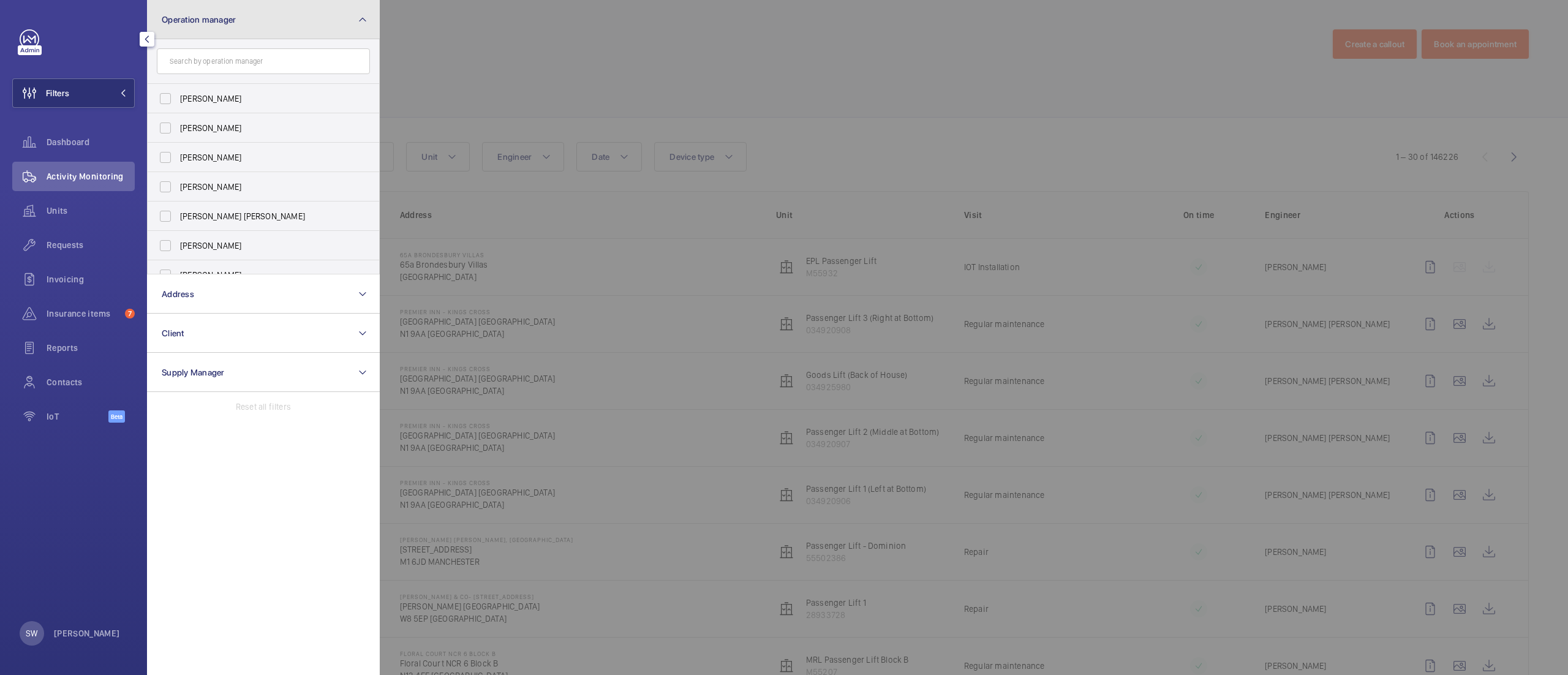
click at [206, 19] on span "Operation manager" at bounding box center [199, 19] width 74 height 10
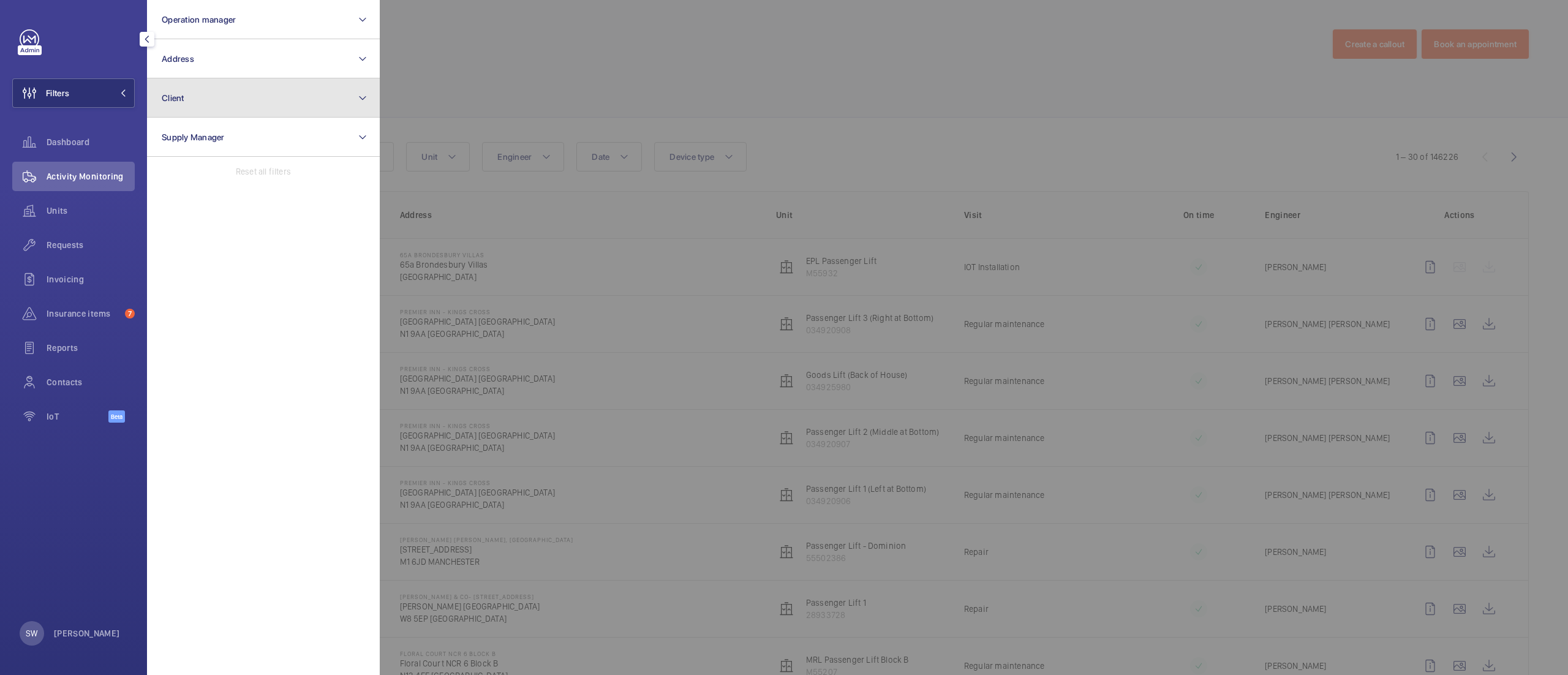
click at [219, 95] on button "Client" at bounding box center [263, 98] width 232 height 39
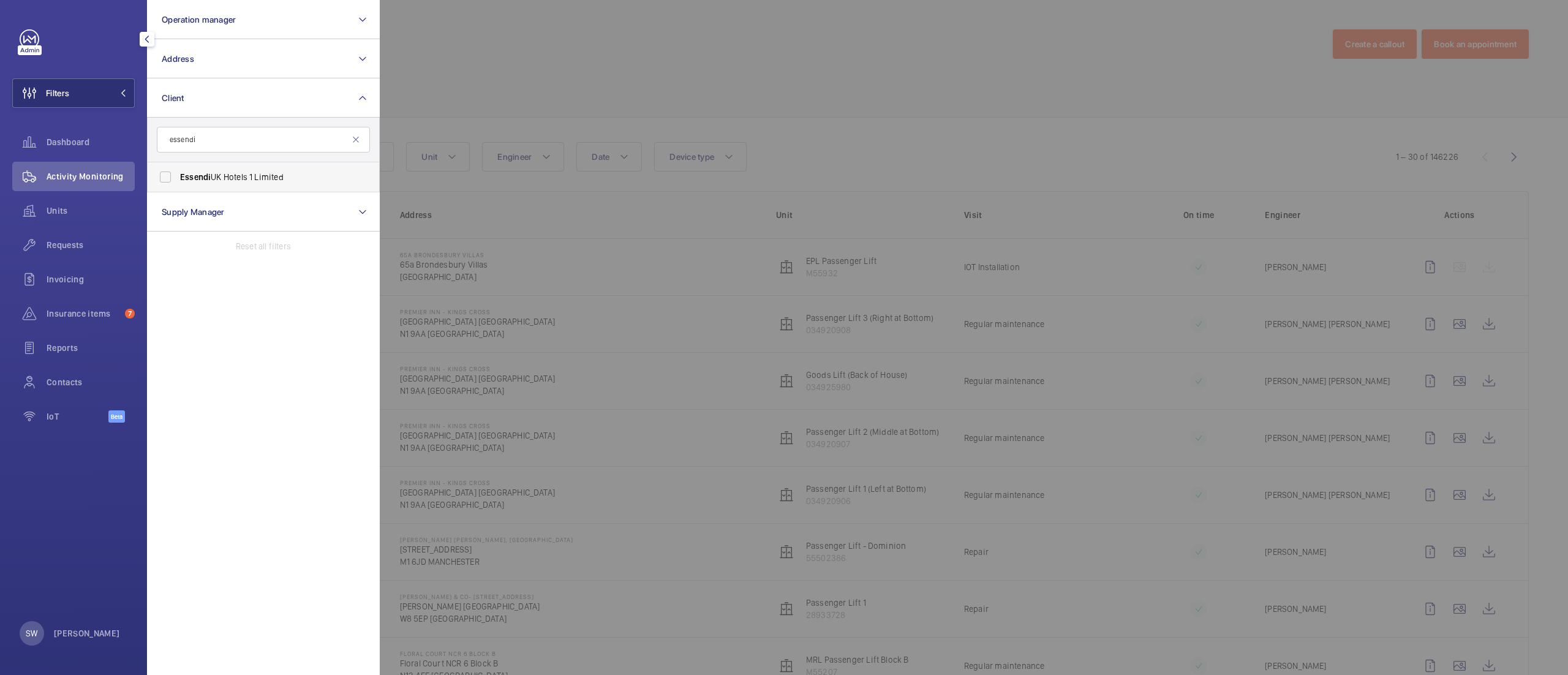
type input "essendi"
click at [217, 174] on span "Essendi UK Hotels 1 Limited" at bounding box center [264, 177] width 169 height 12
click at [178, 174] on input "Essendi UK Hotels 1 Limited" at bounding box center [165, 177] width 25 height 25
checkbox input "true"
click at [777, 92] on div at bounding box center [1163, 337] width 1568 height 675
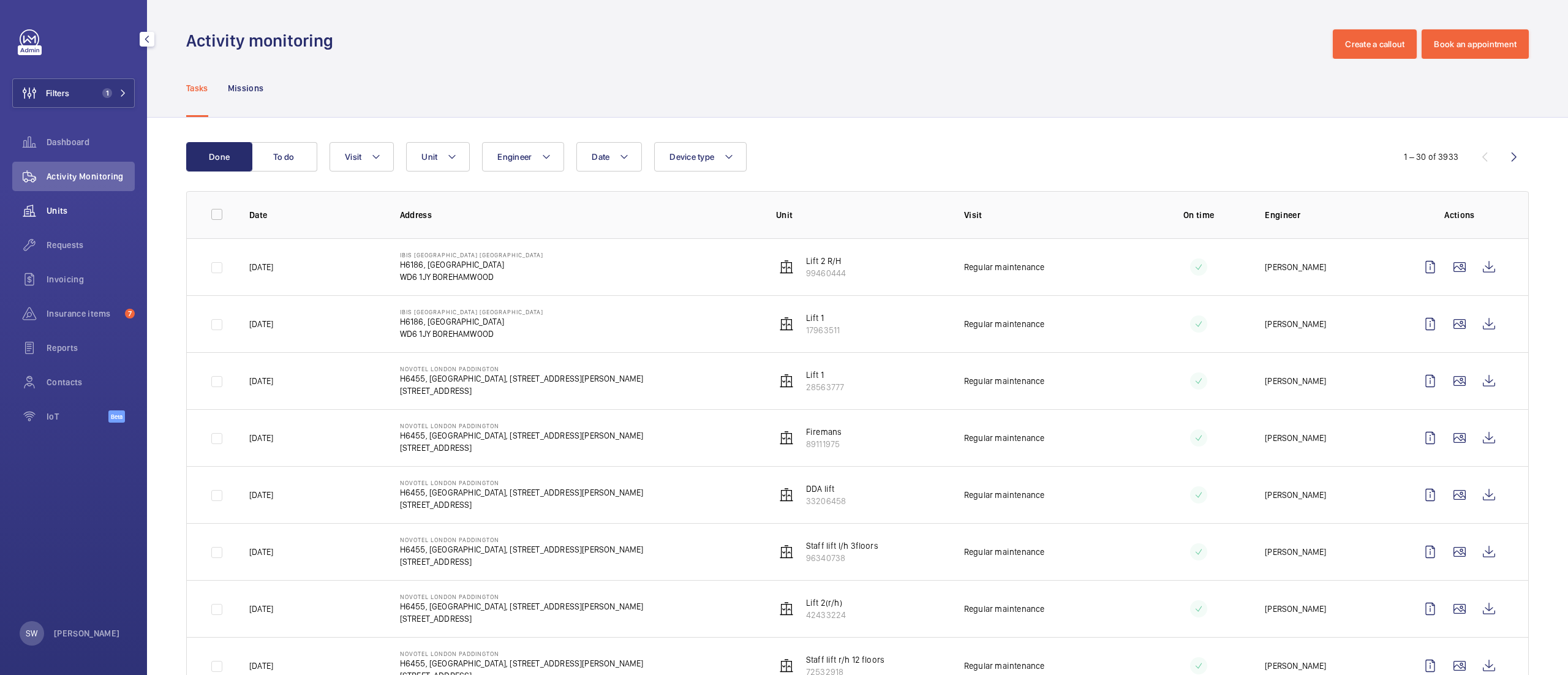
click at [71, 212] on span "Units" at bounding box center [91, 210] width 88 height 12
